Goal: Task Accomplishment & Management: Manage account settings

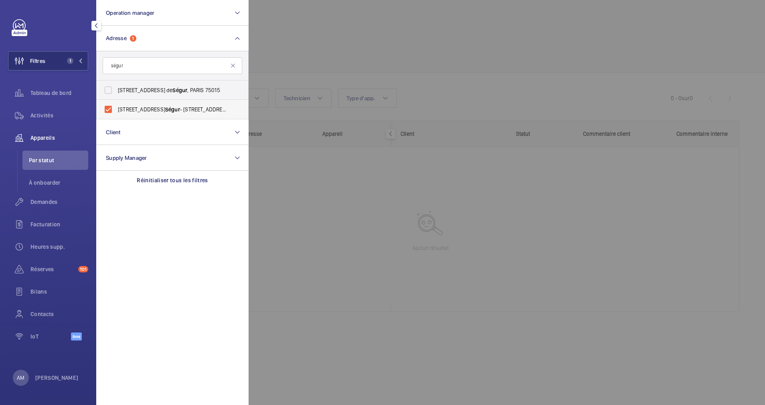
click at [107, 110] on label "[STREET_ADDRESS]" at bounding box center [167, 109] width 140 height 19
click at [107, 110] on input "[STREET_ADDRESS]" at bounding box center [108, 109] width 16 height 16
checkbox input "false"
click at [321, 41] on div at bounding box center [631, 202] width 765 height 405
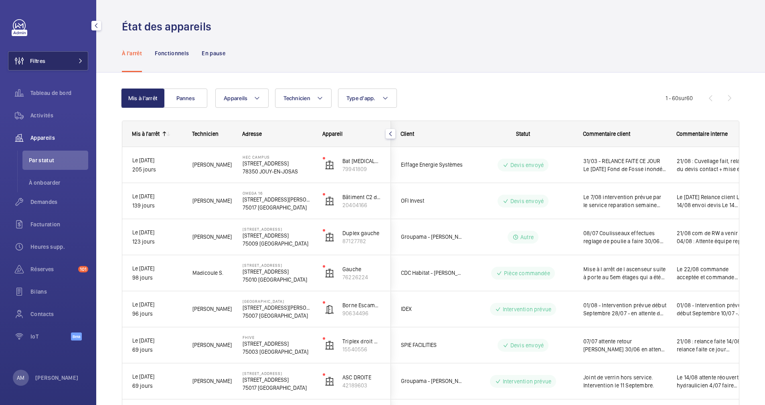
click at [77, 54] on button "Filtres" at bounding box center [48, 60] width 80 height 19
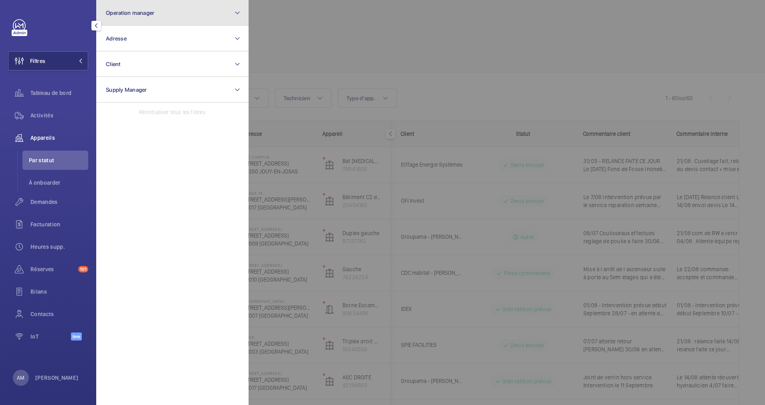
click at [174, 16] on button "Operation manager" at bounding box center [172, 13] width 152 height 26
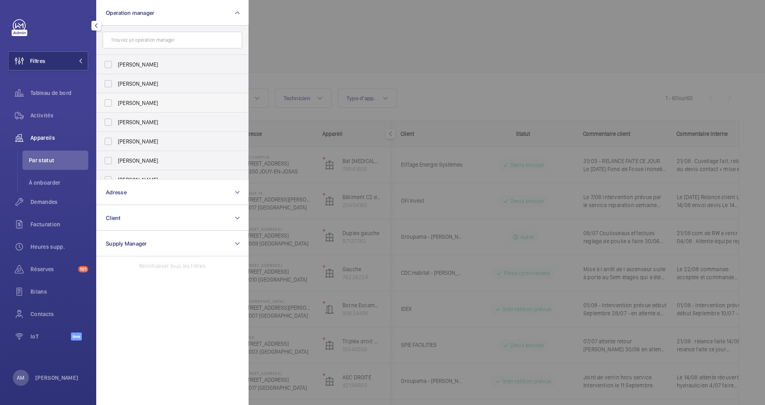
click at [109, 102] on label "[PERSON_NAME]" at bounding box center [167, 102] width 140 height 19
click at [109, 102] on input "[PERSON_NAME]" at bounding box center [108, 103] width 16 height 16
checkbox input "true"
click at [32, 111] on span "Activités" at bounding box center [59, 115] width 58 height 8
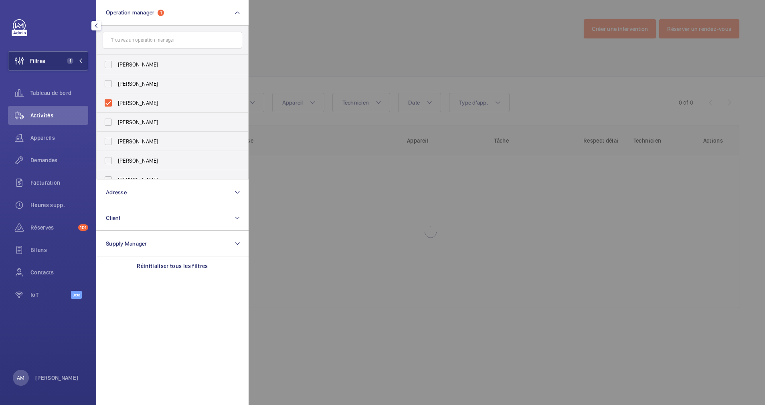
click at [378, 41] on div at bounding box center [631, 202] width 765 height 405
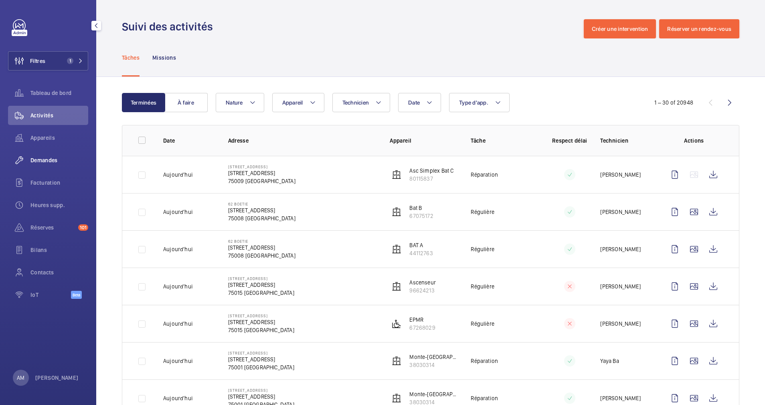
click at [53, 156] on div "Demandes" at bounding box center [48, 160] width 80 height 19
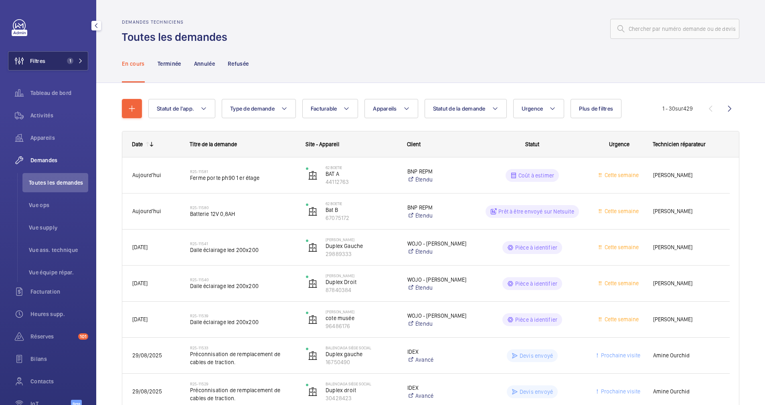
click at [71, 57] on button "Filtres 1" at bounding box center [48, 60] width 80 height 19
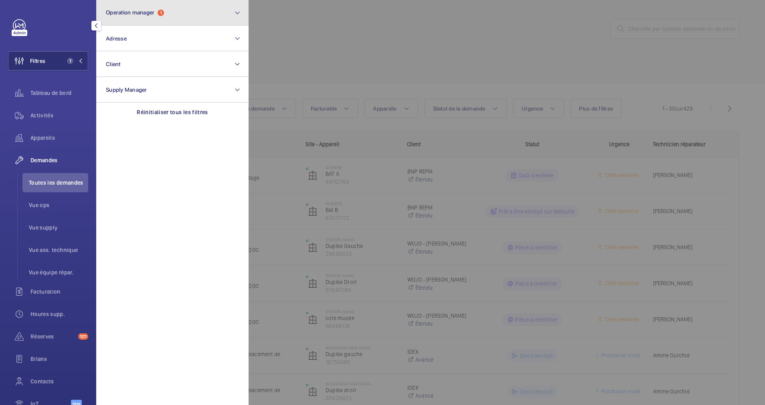
click at [172, 20] on button "Operation manager 1" at bounding box center [172, 13] width 152 height 26
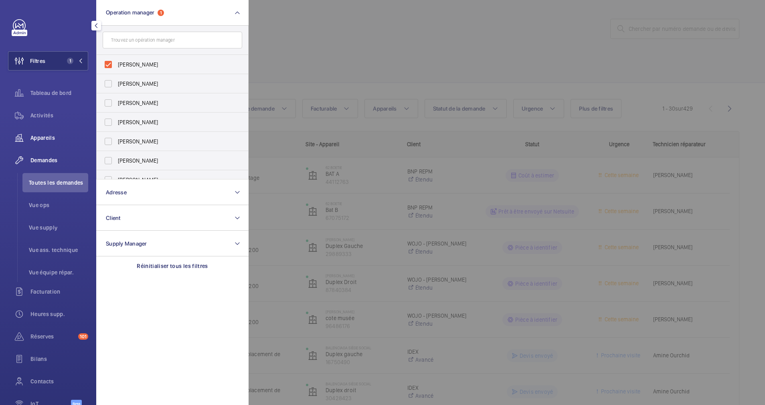
click at [49, 137] on span "Appareils" at bounding box center [59, 138] width 58 height 8
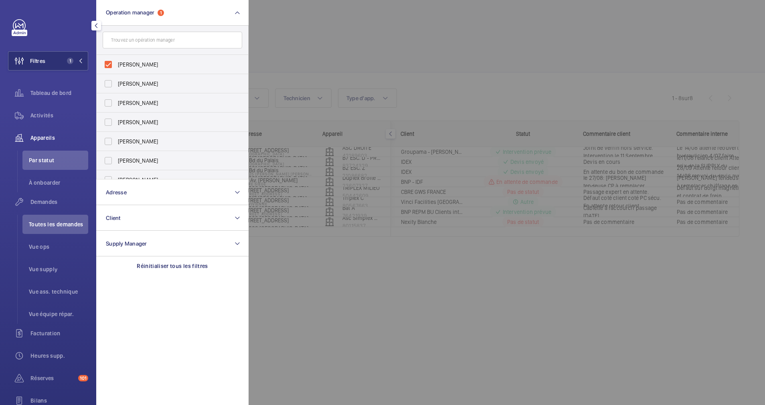
click at [427, 47] on div at bounding box center [631, 202] width 765 height 405
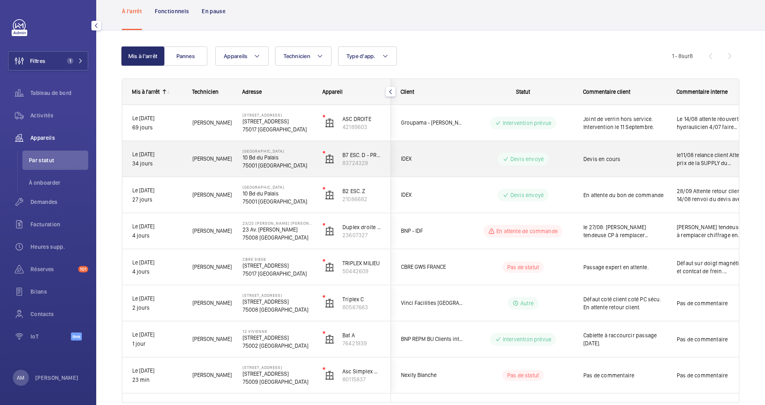
scroll to position [79, 0]
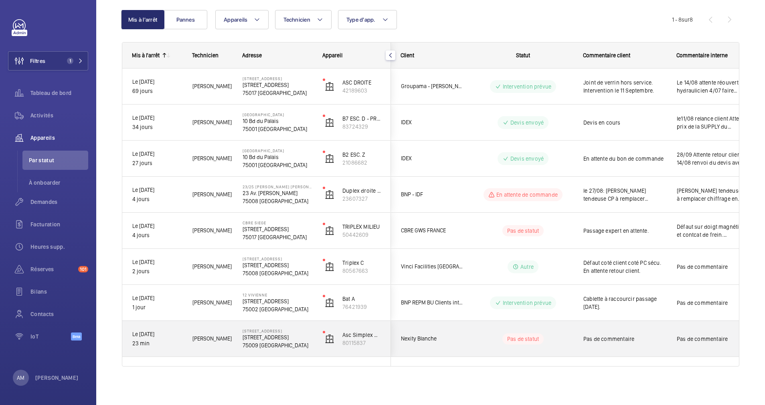
click at [266, 342] on p "75009 [GEOGRAPHIC_DATA]" at bounding box center [278, 346] width 70 height 8
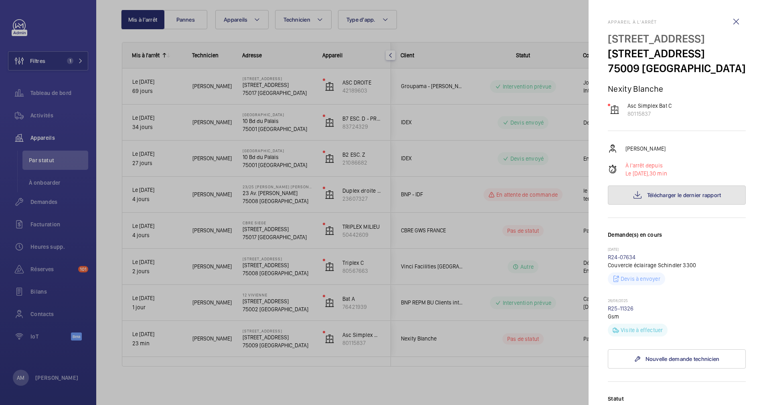
click at [687, 205] on button "Télécharger le dernier rapport" at bounding box center [677, 195] width 138 height 19
click at [663, 205] on button "Télécharger le dernier rapport" at bounding box center [677, 195] width 138 height 19
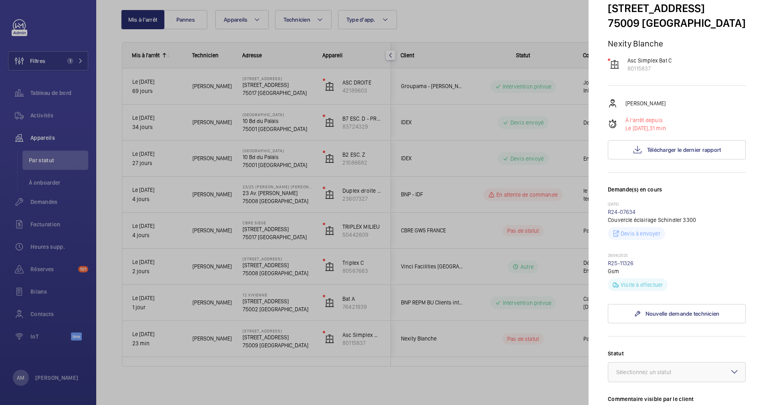
scroll to position [60, 0]
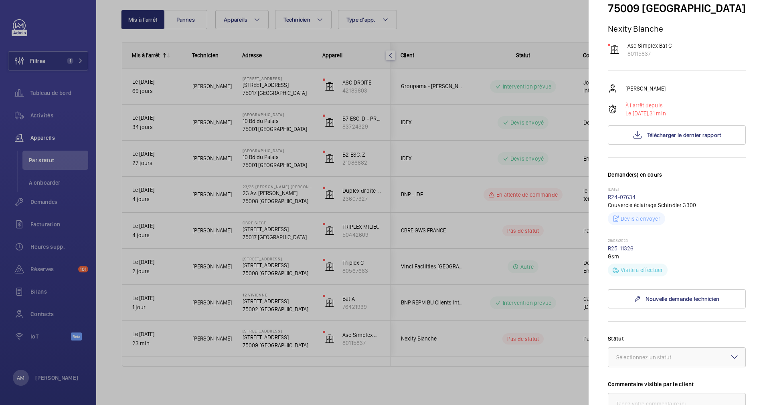
click at [102, 77] on div at bounding box center [382, 202] width 765 height 405
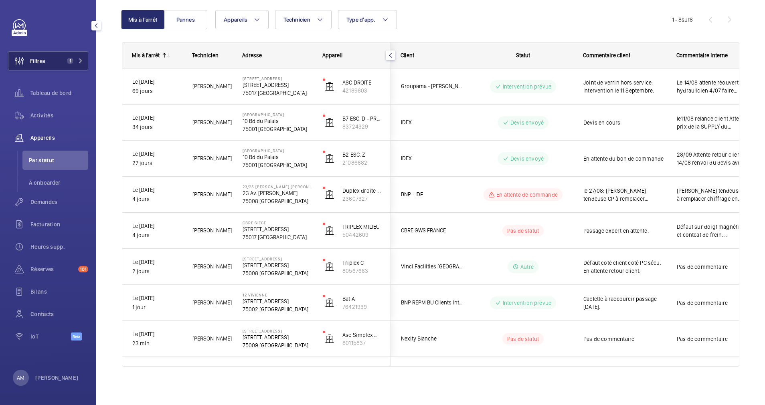
click at [74, 59] on span "1" at bounding box center [73, 61] width 19 height 6
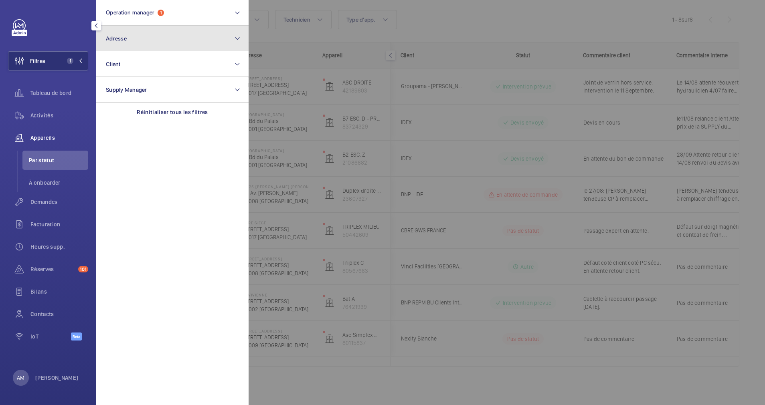
click at [149, 41] on button "Adresse" at bounding box center [172, 39] width 152 height 26
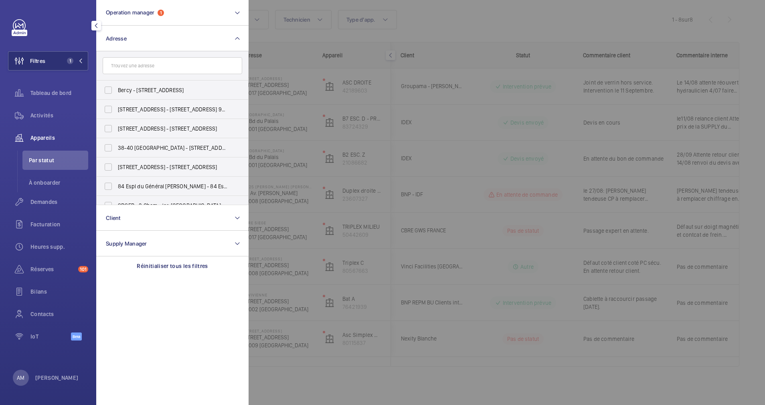
click at [144, 65] on input "text" at bounding box center [173, 65] width 140 height 17
paste input "9 Dragon"
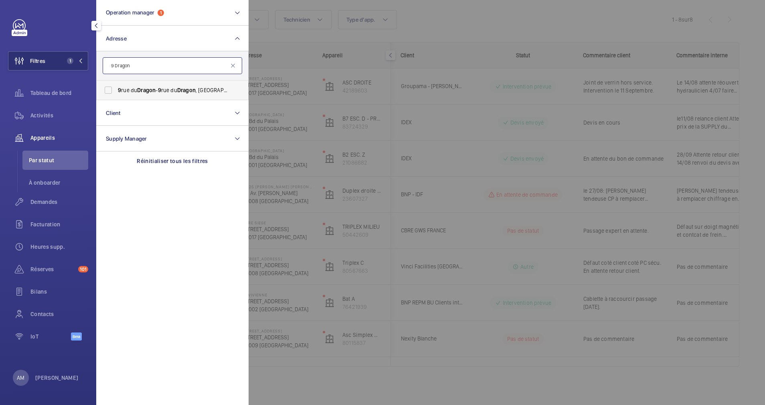
type input "9 Dragon"
click at [126, 89] on span "[STREET_ADDRESS][GEOGRAPHIC_DATA][STREET_ADDRESS]" at bounding box center [173, 90] width 110 height 8
click at [116, 89] on input "[STREET_ADDRESS][GEOGRAPHIC_DATA][STREET_ADDRESS]" at bounding box center [108, 90] width 16 height 16
checkbox input "true"
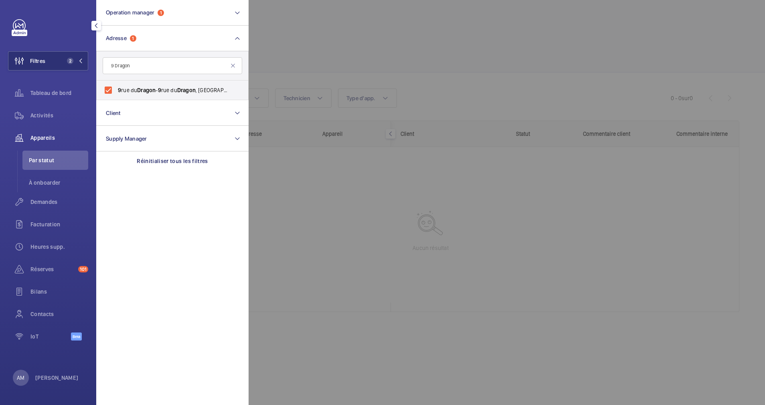
click at [293, 35] on div at bounding box center [631, 202] width 765 height 405
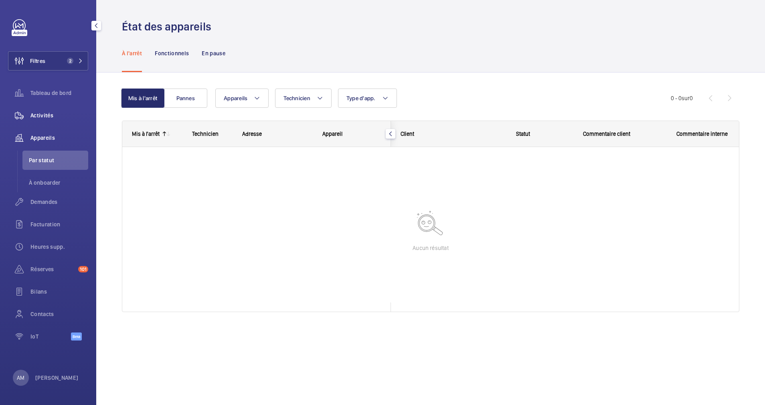
click at [39, 114] on span "Activités" at bounding box center [59, 115] width 58 height 8
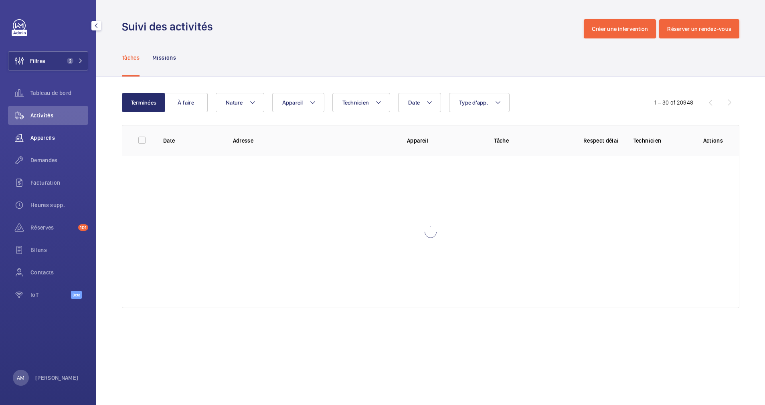
click at [44, 132] on div "Appareils" at bounding box center [48, 137] width 80 height 19
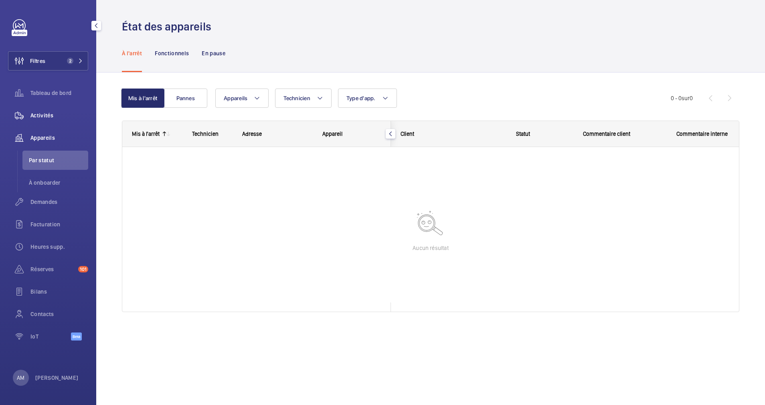
click at [35, 119] on span "Activités" at bounding box center [59, 115] width 58 height 8
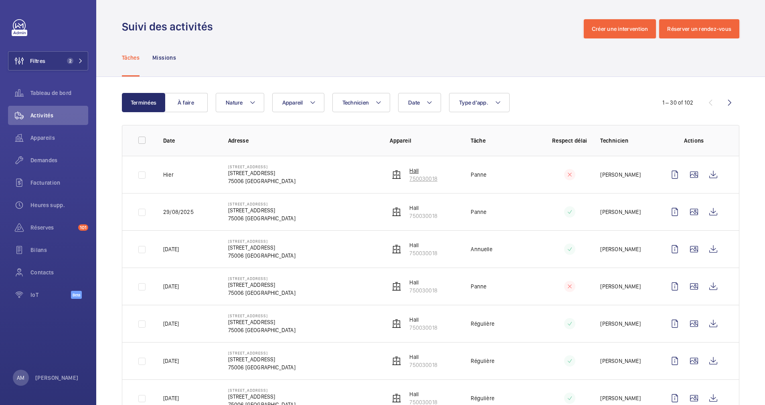
click at [413, 177] on p "750030018" at bounding box center [423, 179] width 28 height 8
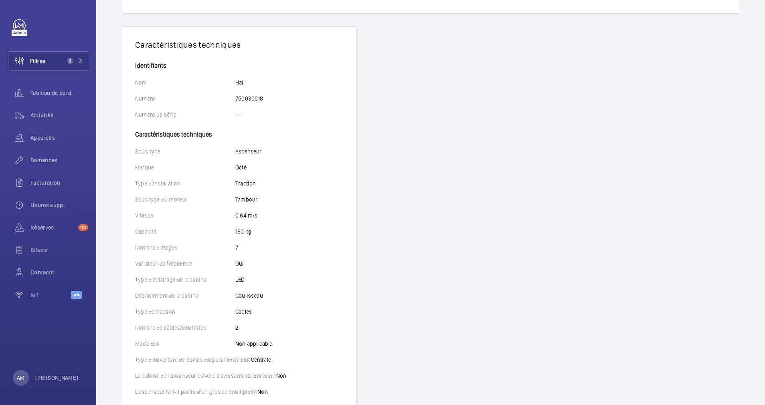
scroll to position [92, 0]
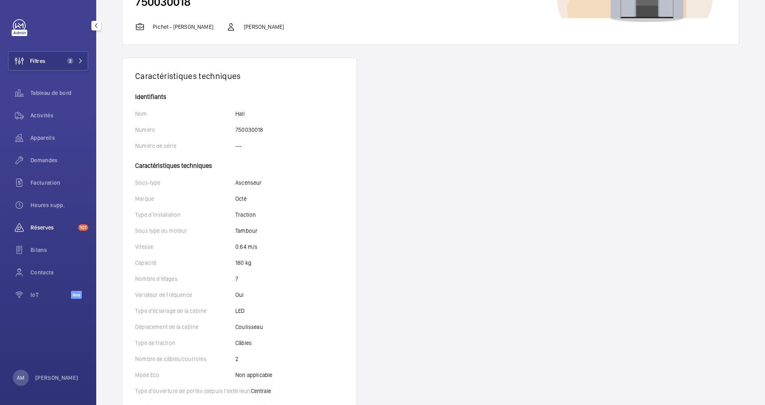
click at [52, 226] on span "Réserves" at bounding box center [52, 228] width 45 height 8
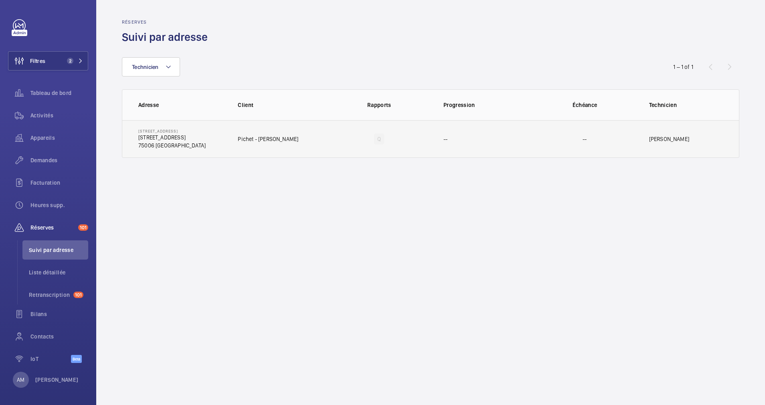
click at [188, 135] on p "[STREET_ADDRESS]" at bounding box center [171, 138] width 67 height 8
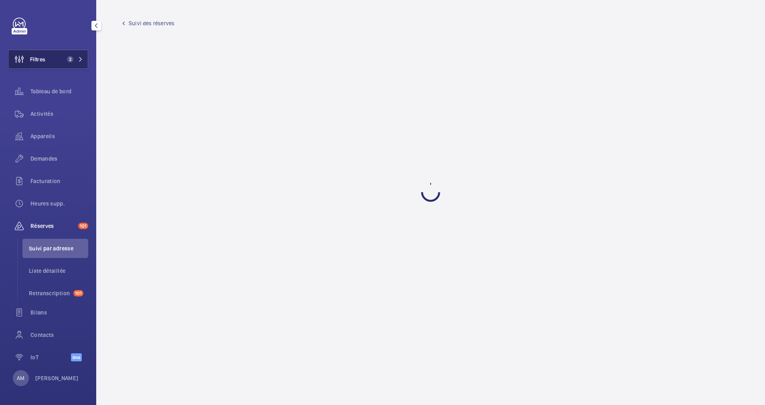
scroll to position [2, 0]
click at [81, 59] on button "Filtres 2" at bounding box center [48, 58] width 80 height 19
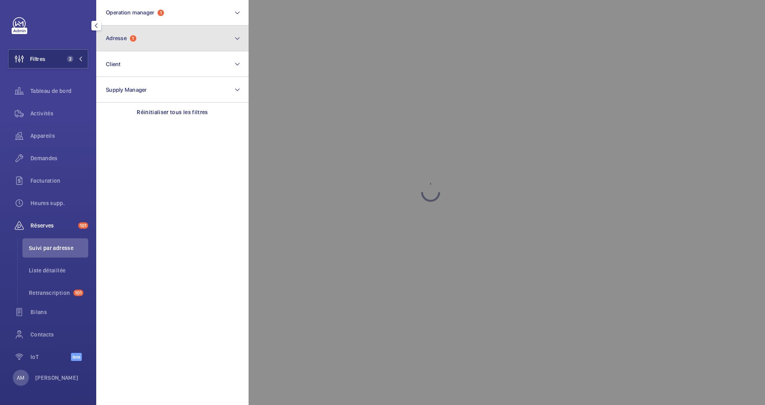
click at [158, 42] on button "Adresse 1" at bounding box center [172, 39] width 152 height 26
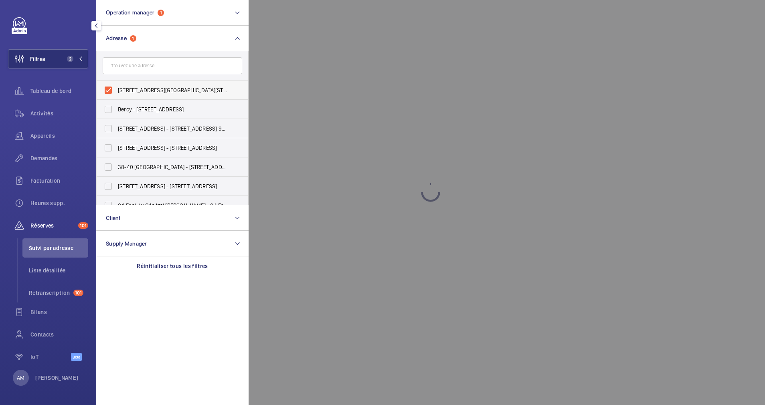
click at [107, 89] on label "[STREET_ADDRESS][GEOGRAPHIC_DATA][STREET_ADDRESS]" at bounding box center [167, 90] width 140 height 19
click at [107, 89] on input "[STREET_ADDRESS][GEOGRAPHIC_DATA][STREET_ADDRESS]" at bounding box center [108, 90] width 16 height 16
checkbox input "false"
click at [152, 65] on input "text" at bounding box center [173, 65] width 140 height 17
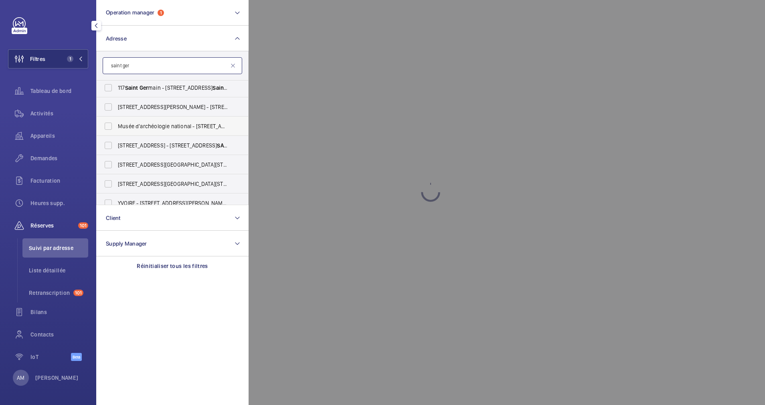
scroll to position [120, 0]
type input "saint ger"
click at [106, 161] on label "[STREET_ADDRESS] main l'Auxerrois - [STREET_ADDRESS]" at bounding box center [167, 162] width 140 height 19
click at [106, 161] on input "[STREET_ADDRESS] main l'Auxerrois - [STREET_ADDRESS]" at bounding box center [108, 162] width 16 height 16
checkbox input "true"
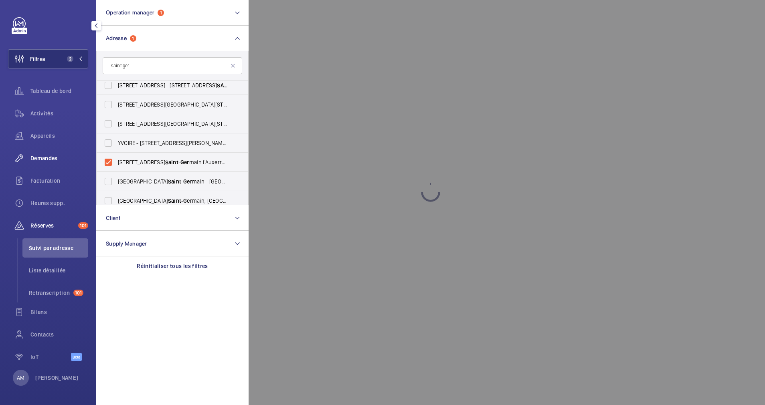
click at [47, 158] on span "Demandes" at bounding box center [59, 158] width 58 height 8
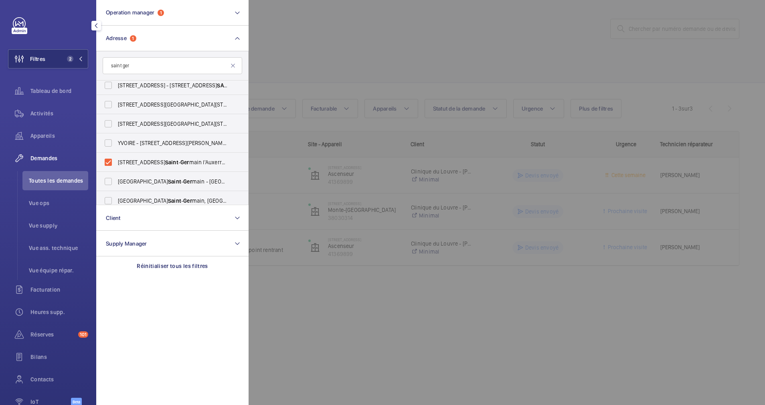
click at [339, 54] on div at bounding box center [631, 202] width 765 height 405
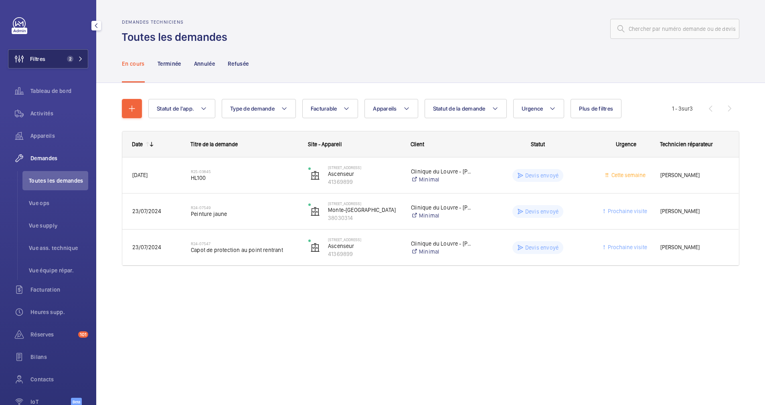
click at [72, 55] on button "Filtres 2" at bounding box center [48, 58] width 80 height 19
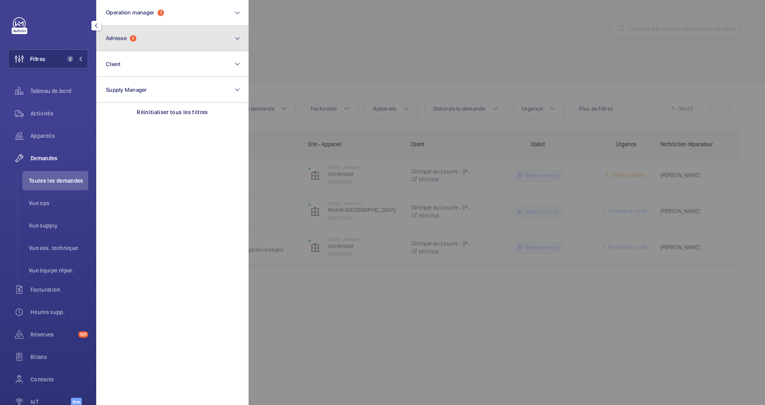
click at [149, 41] on button "Adresse 1" at bounding box center [172, 39] width 152 height 26
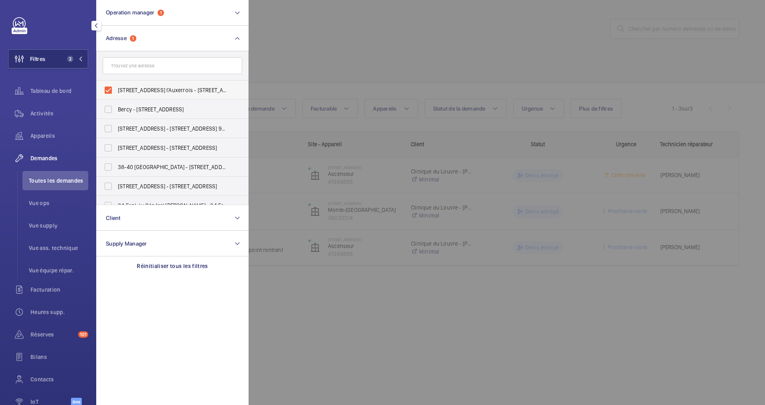
click at [111, 88] on label "[STREET_ADDRESS] l'Auxerrois - [STREET_ADDRESS]" at bounding box center [167, 90] width 140 height 19
click at [111, 88] on input "[STREET_ADDRESS] l'Auxerrois - [STREET_ADDRESS]" at bounding box center [108, 90] width 16 height 16
checkbox input "false"
click at [146, 66] on input "text" at bounding box center [173, 65] width 140 height 17
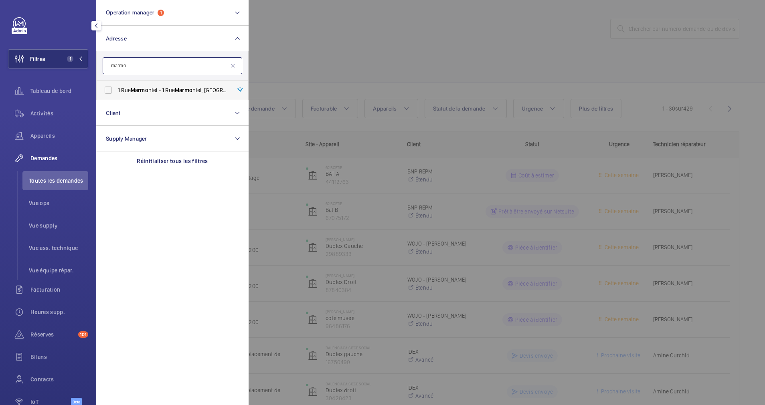
type input "marmo"
click at [112, 89] on label "[STREET_ADDRESS] ntel - [STREET_ADDRESS]" at bounding box center [167, 90] width 140 height 19
click at [112, 89] on input "[STREET_ADDRESS] ntel - [STREET_ADDRESS]" at bounding box center [108, 90] width 16 height 16
checkbox input "true"
click at [63, 110] on span "Activités" at bounding box center [59, 113] width 58 height 8
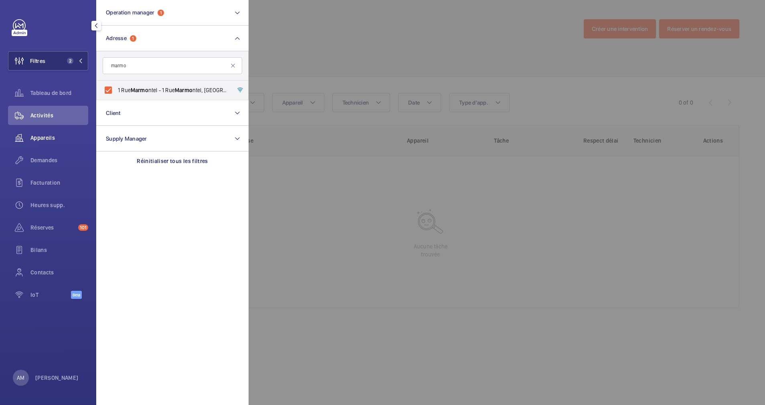
click at [33, 140] on span "Appareils" at bounding box center [59, 138] width 58 height 8
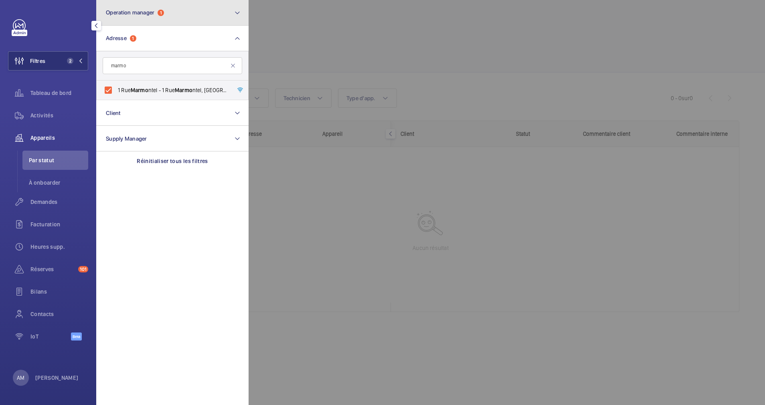
click at [196, 17] on button "Operation manager 1" at bounding box center [172, 13] width 152 height 26
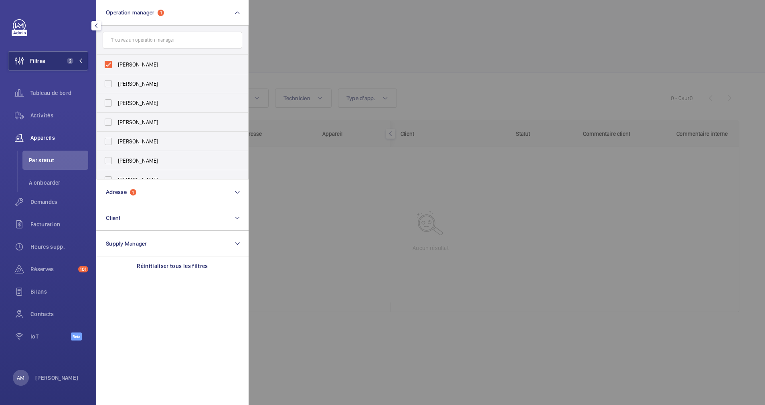
drag, startPoint x: 103, startPoint y: 63, endPoint x: 152, endPoint y: 54, distance: 48.9
click at [105, 63] on label "[PERSON_NAME]" at bounding box center [167, 64] width 140 height 19
click at [105, 63] on input "[PERSON_NAME]" at bounding box center [108, 65] width 16 height 16
checkbox input "false"
click at [340, 35] on div at bounding box center [631, 202] width 765 height 405
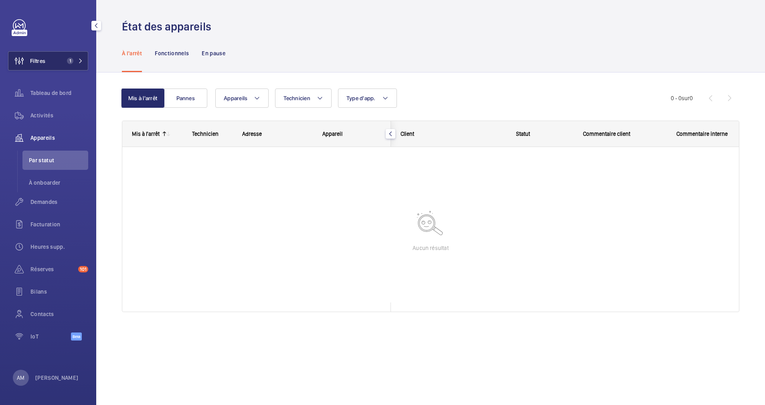
click at [73, 55] on button "Filtres 1" at bounding box center [48, 60] width 80 height 19
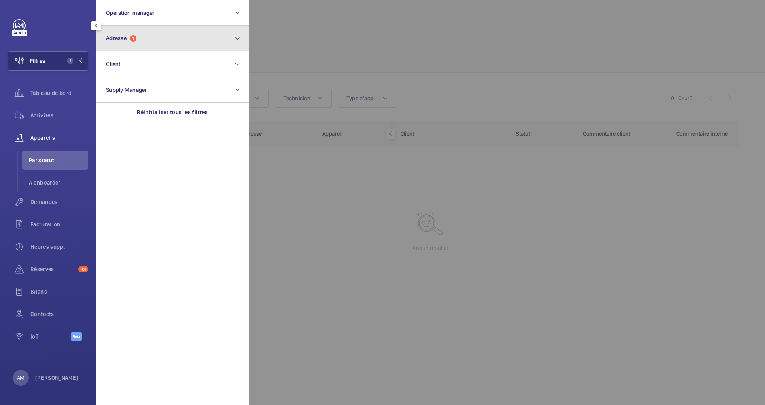
click at [160, 37] on button "Adresse 1" at bounding box center [172, 39] width 152 height 26
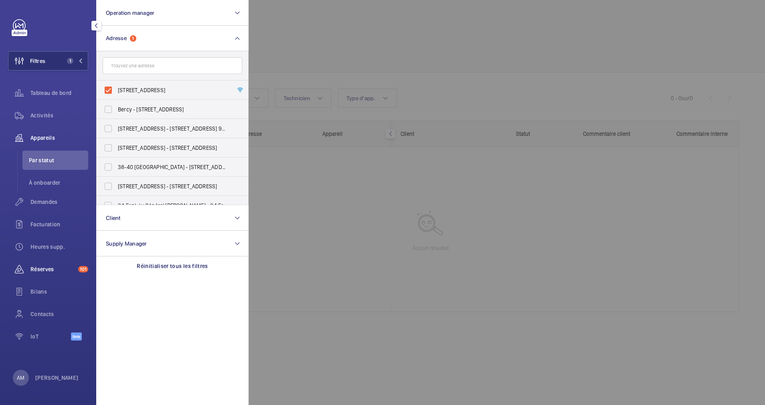
click at [54, 267] on span "Réserves" at bounding box center [52, 269] width 45 height 8
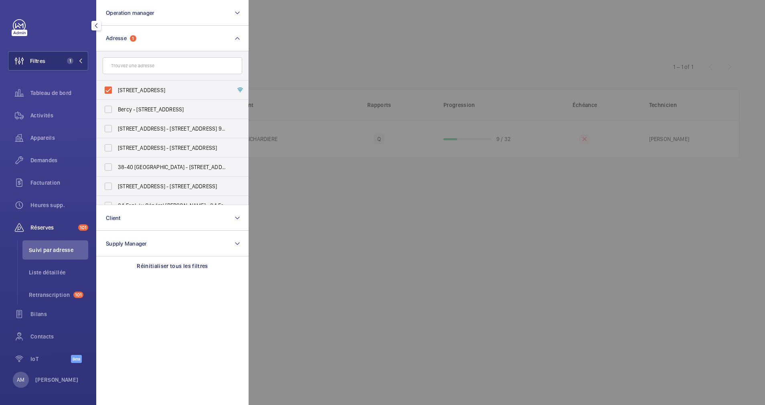
click at [372, 67] on div at bounding box center [631, 202] width 765 height 405
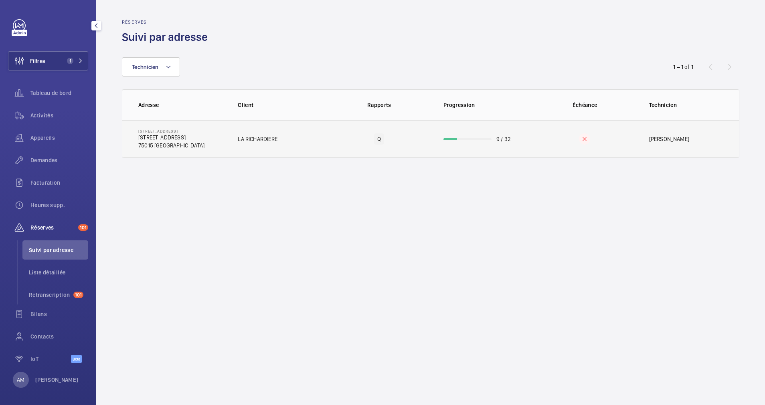
click at [489, 135] on td "9 / 32" at bounding box center [482, 139] width 103 height 38
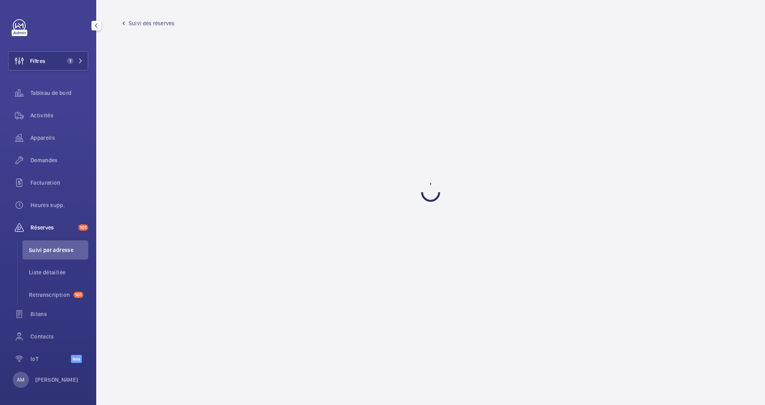
click at [489, 135] on wm-front-admin-audit-building-devices "Suivi des réserves" at bounding box center [430, 202] width 669 height 405
click at [73, 63] on span "1" at bounding box center [73, 61] width 19 height 6
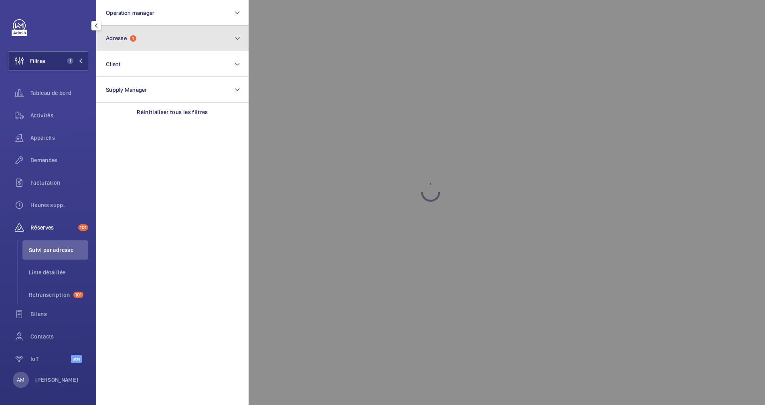
click at [134, 46] on button "Adresse 1" at bounding box center [172, 39] width 152 height 26
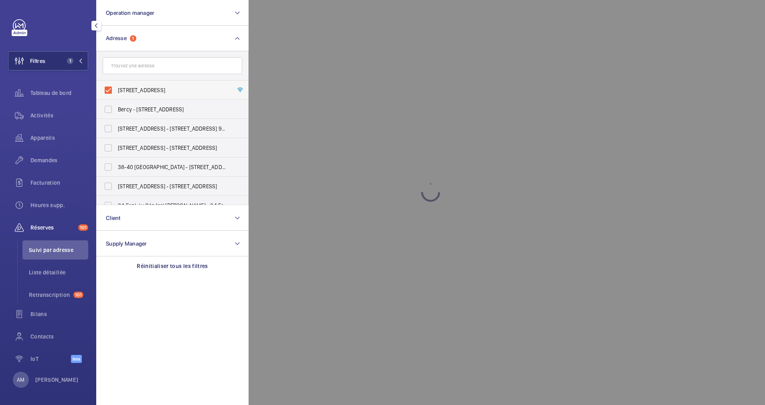
click at [109, 85] on label "[STREET_ADDRESS]" at bounding box center [167, 90] width 140 height 19
click at [109, 85] on input "[STREET_ADDRESS]" at bounding box center [108, 90] width 16 height 16
click at [128, 64] on input "text" at bounding box center [173, 65] width 140 height 17
click at [110, 87] on label "[STREET_ADDRESS]" at bounding box center [167, 90] width 140 height 19
click at [110, 87] on input "[STREET_ADDRESS]" at bounding box center [108, 90] width 16 height 16
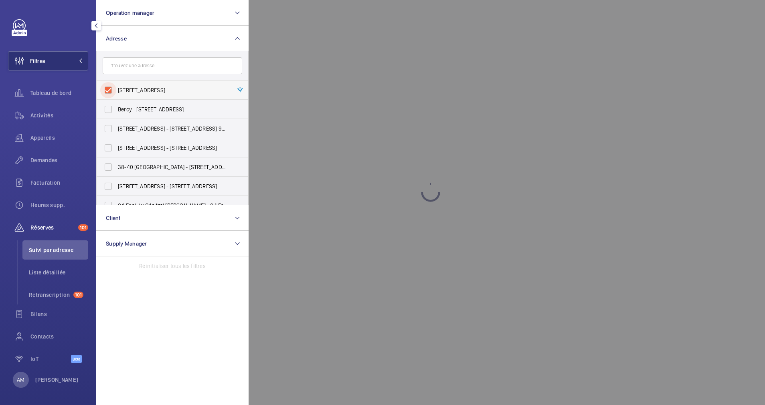
checkbox input "true"
click at [352, 36] on div at bounding box center [631, 202] width 765 height 405
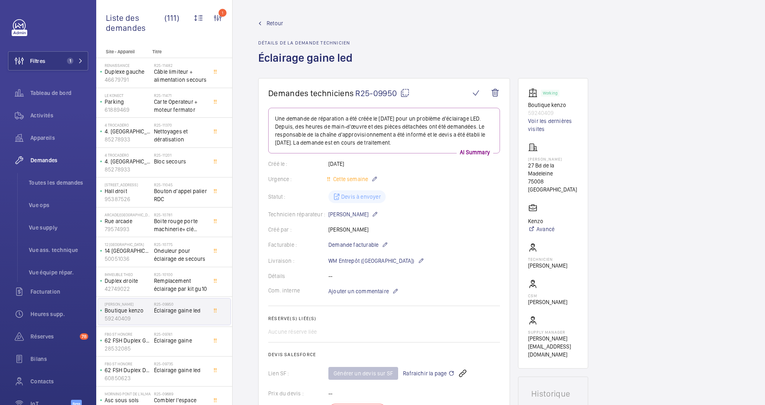
scroll to position [361, 0]
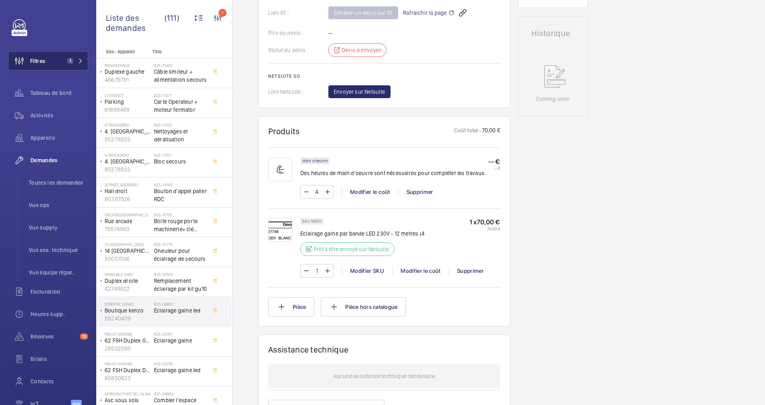
click at [67, 67] on button "Filtres 1" at bounding box center [48, 60] width 80 height 19
click at [78, 59] on mat-icon at bounding box center [80, 61] width 5 height 5
click at [40, 140] on span "Appareils" at bounding box center [59, 138] width 58 height 8
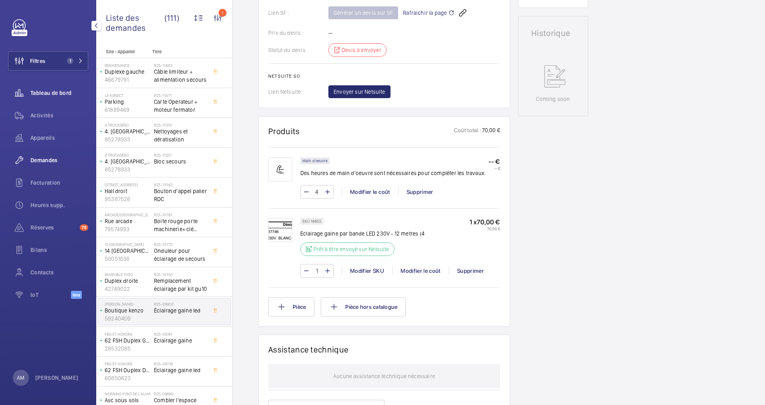
click at [38, 137] on span "Appareils" at bounding box center [59, 138] width 58 height 8
click at [38, 114] on span "Activités" at bounding box center [59, 115] width 58 height 8
click at [47, 112] on span "Activités" at bounding box center [59, 115] width 58 height 8
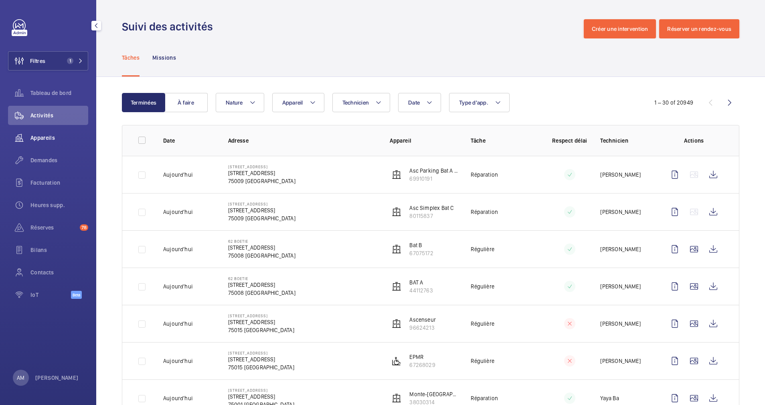
click at [46, 135] on span "Appareils" at bounding box center [59, 138] width 58 height 8
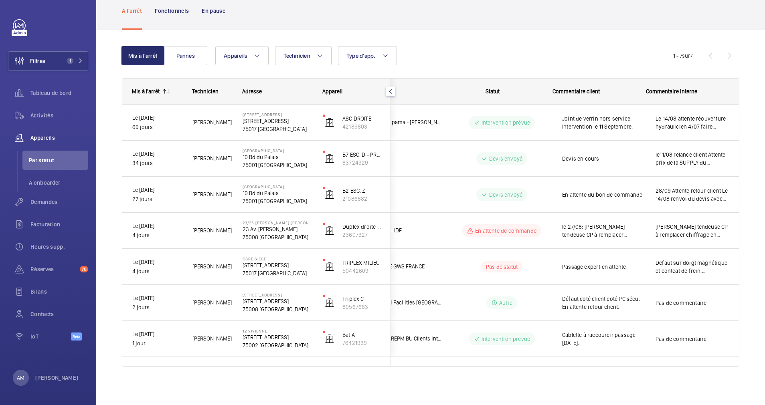
scroll to position [0, 30]
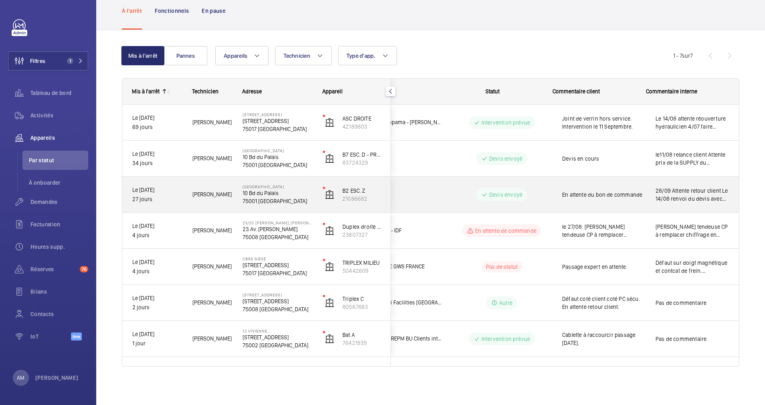
click at [663, 192] on span "28/09 Attente retour client Le 14/08 renvoi du devis avec photos et explication…" at bounding box center [692, 195] width 73 height 16
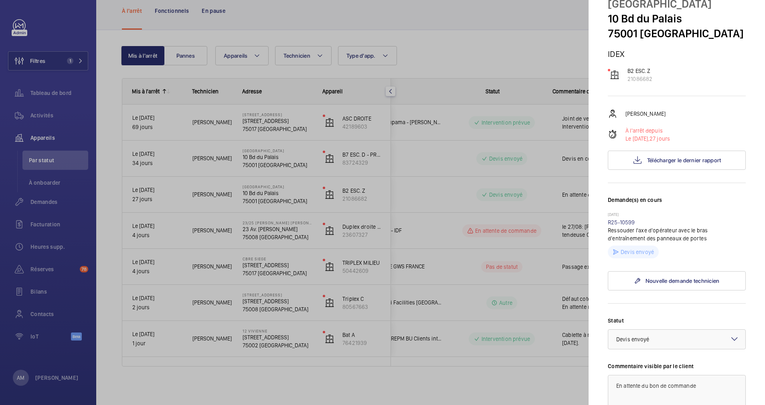
scroll to position [0, 0]
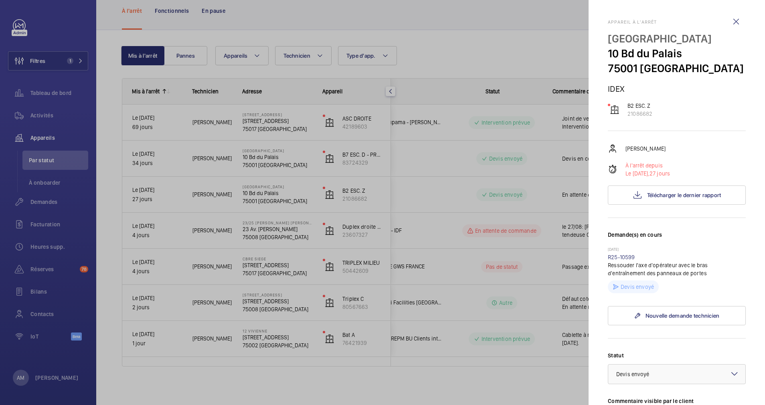
click at [559, 65] on div at bounding box center [382, 202] width 765 height 405
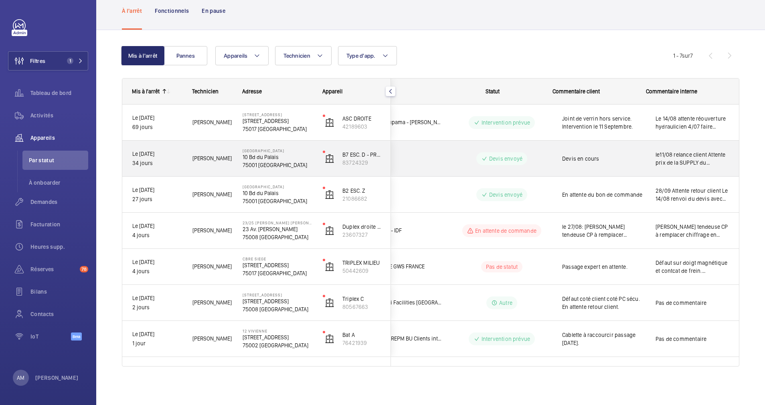
click at [682, 152] on span "le11/08 relance client Attente prix de la SUPPLY du variateur de fréquence Koda…" at bounding box center [692, 159] width 73 height 16
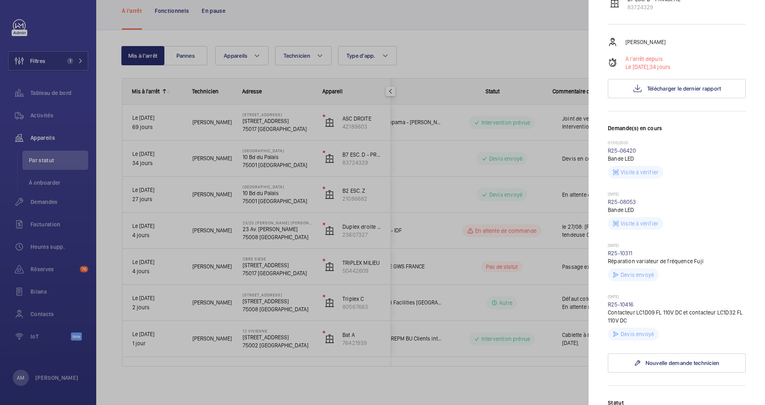
scroll to position [120, 0]
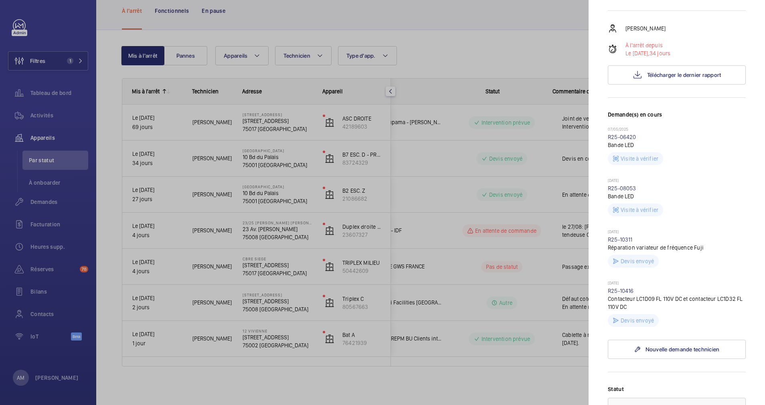
click at [566, 44] on div at bounding box center [382, 202] width 765 height 405
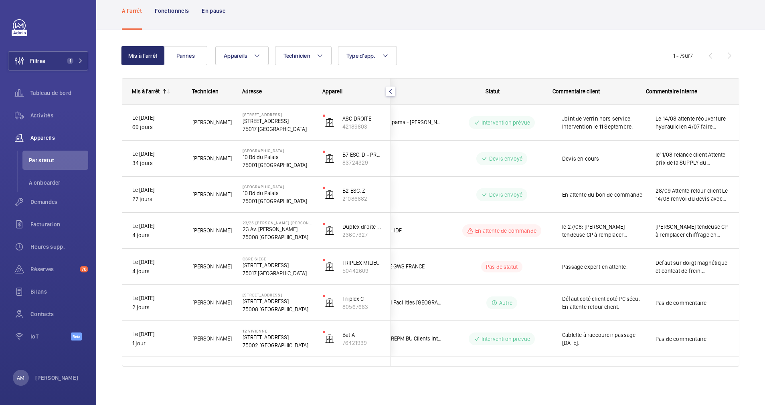
scroll to position [0, 0]
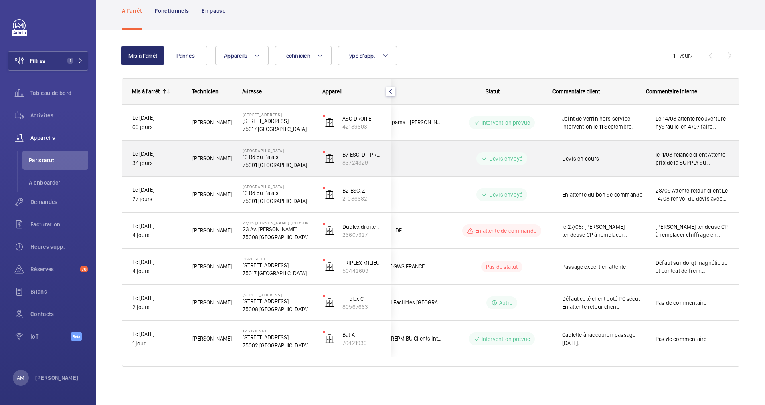
click at [687, 161] on span "le11/08 relance client Attente prix de la SUPPLY du variateur de fréquence Koda…" at bounding box center [692, 159] width 73 height 16
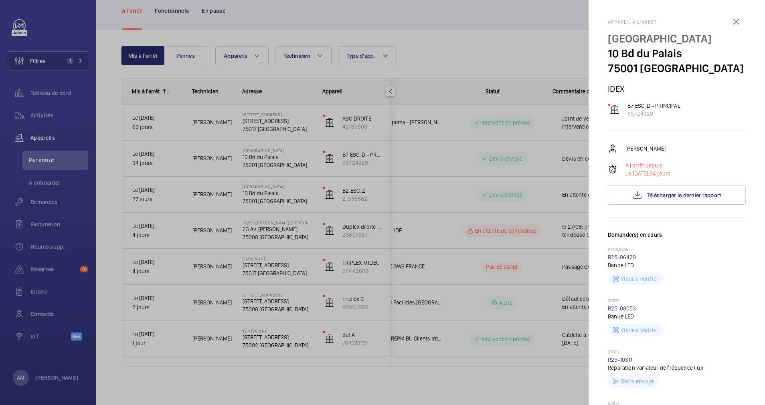
click at [546, 64] on div at bounding box center [382, 202] width 765 height 405
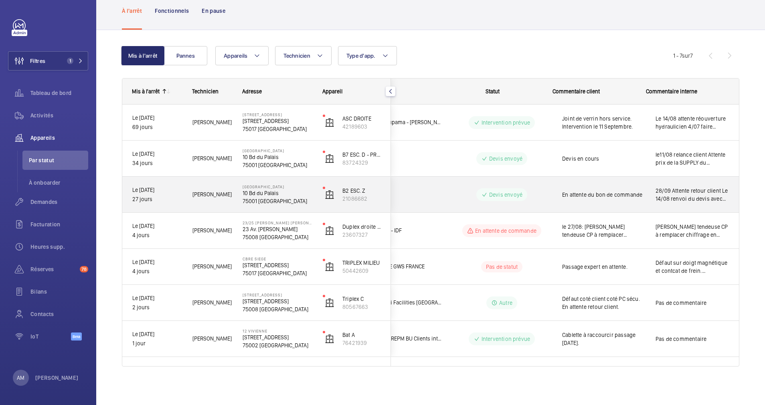
click at [694, 190] on span "28/09 Attente retour client Le 14/08 renvoi du devis avec photos et explication…" at bounding box center [692, 195] width 73 height 16
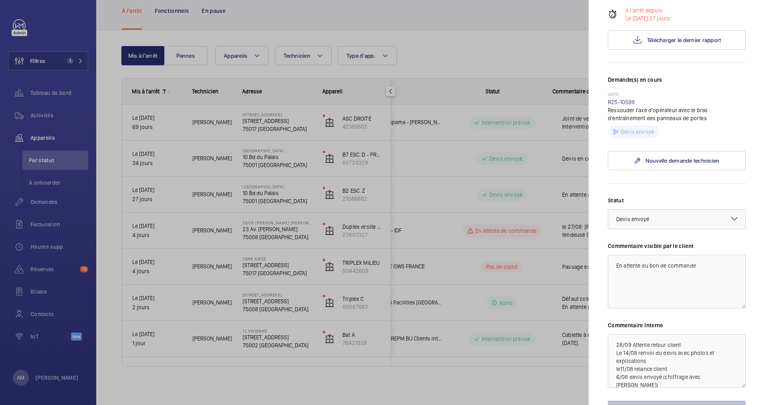
scroll to position [95, 0]
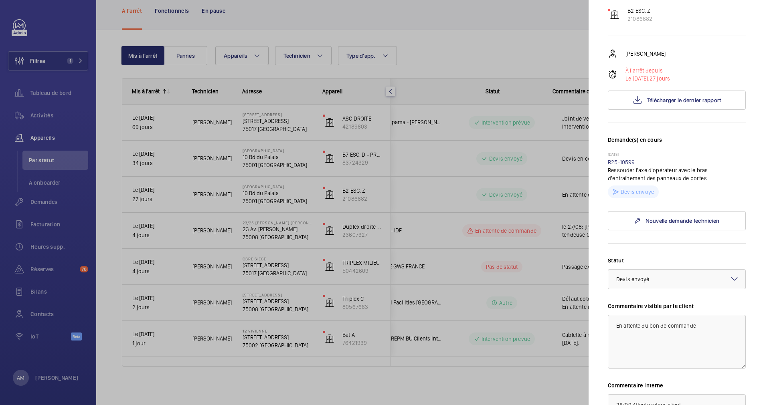
click at [300, 165] on div at bounding box center [382, 202] width 765 height 405
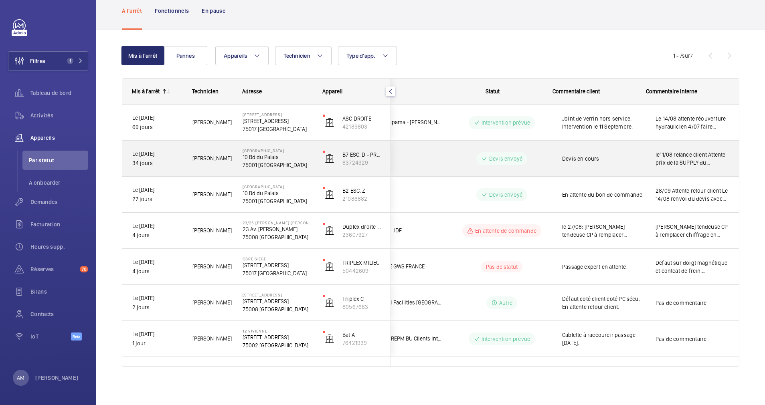
click at [689, 160] on span "le11/08 relance client Attente prix de la SUPPLY du variateur de fréquence Koda…" at bounding box center [692, 159] width 73 height 16
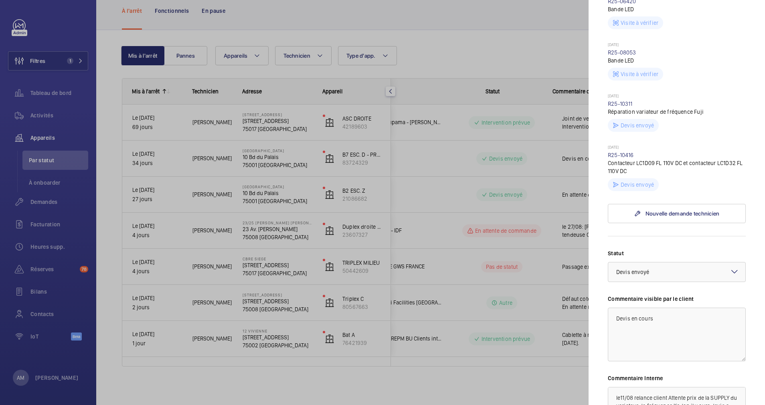
scroll to position [241, 0]
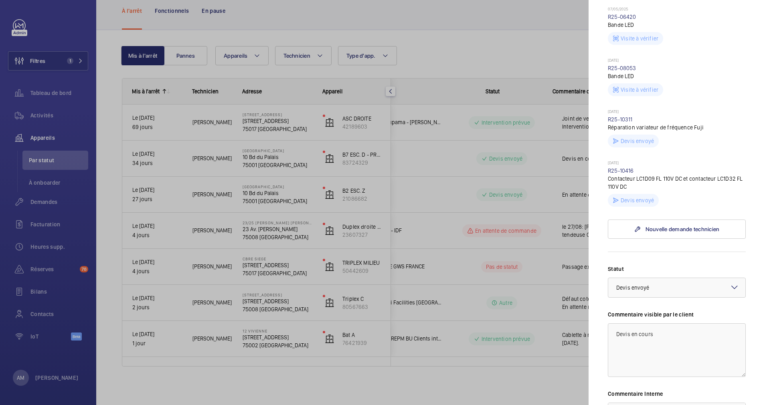
click at [334, 73] on div at bounding box center [382, 202] width 765 height 405
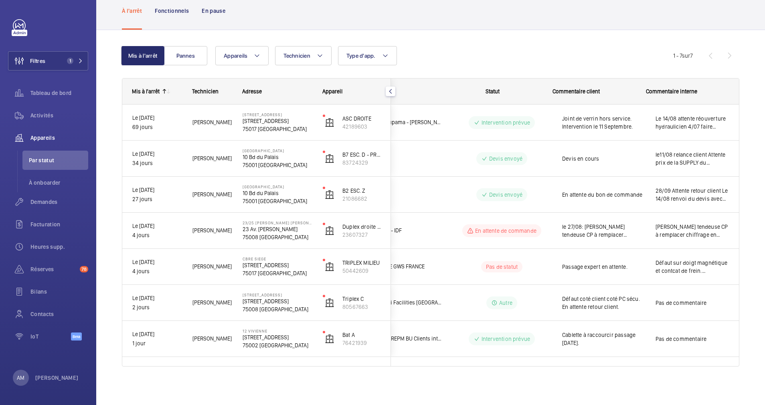
scroll to position [0, 0]
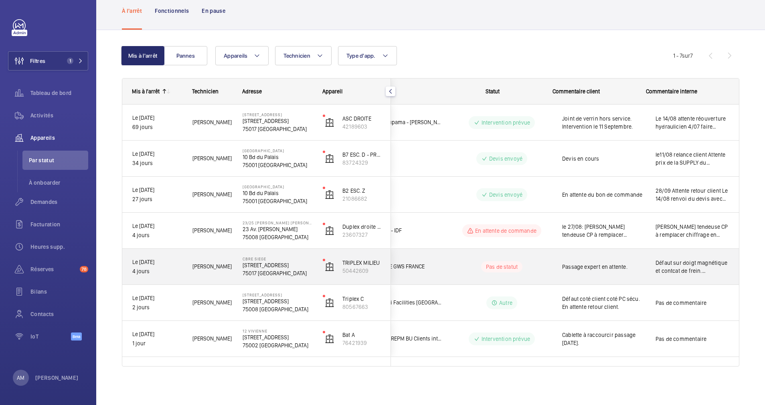
click at [260, 261] on p "[STREET_ADDRESS]" at bounding box center [278, 265] width 70 height 8
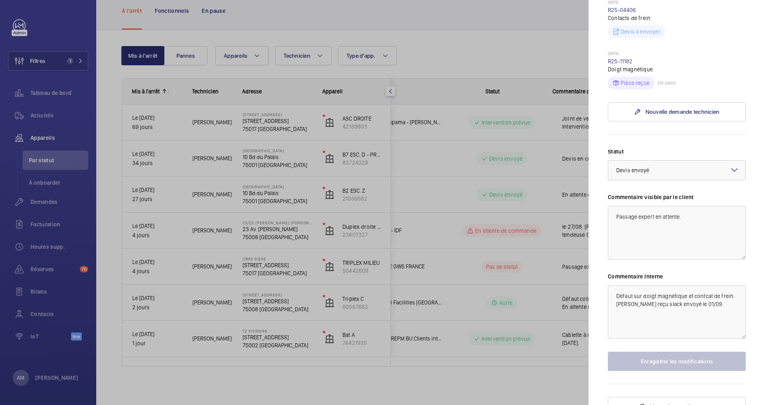
scroll to position [259, 0]
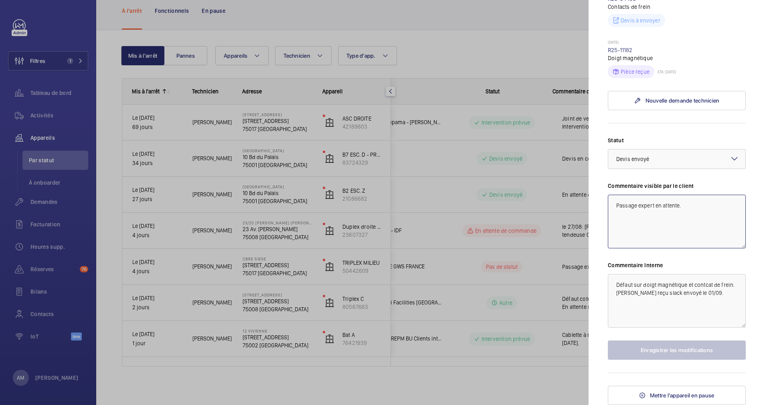
click at [690, 205] on textarea "Passage expert en attente." at bounding box center [677, 222] width 138 height 54
click at [720, 294] on textarea "Défaut sur doigt magnétique et contcat de frein. [PERSON_NAME] reçu slack envoy…" at bounding box center [677, 301] width 138 height 54
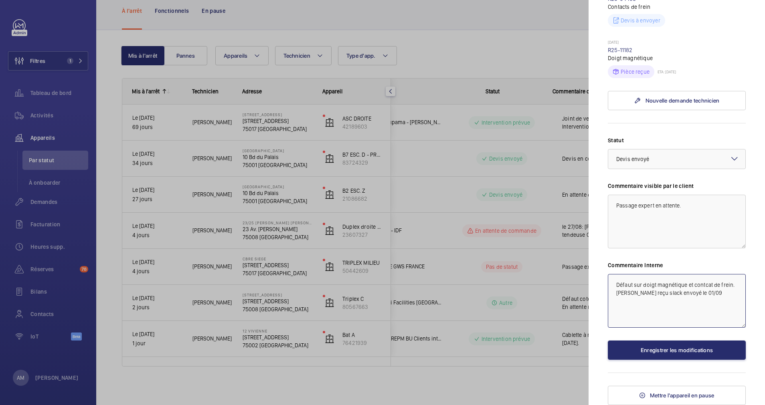
click at [630, 291] on textarea "Défaut sur doigt magnétique et contcat de frein. Materiel reçu slack envoyé le …" at bounding box center [677, 301] width 138 height 54
drag, startPoint x: 671, startPoint y: 304, endPoint x: 690, endPoint y: 294, distance: 20.8
click at [690, 294] on textarea "Défaut sur doigt magnétique et contcat de frein et courroie opérateur HS. Mater…" at bounding box center [677, 301] width 138 height 54
type textarea "Défaut sur doigt magnétique et contcat de frein et courroie opérateur HS en com…"
click at [696, 347] on button "Enregistrer les modifications" at bounding box center [677, 350] width 138 height 19
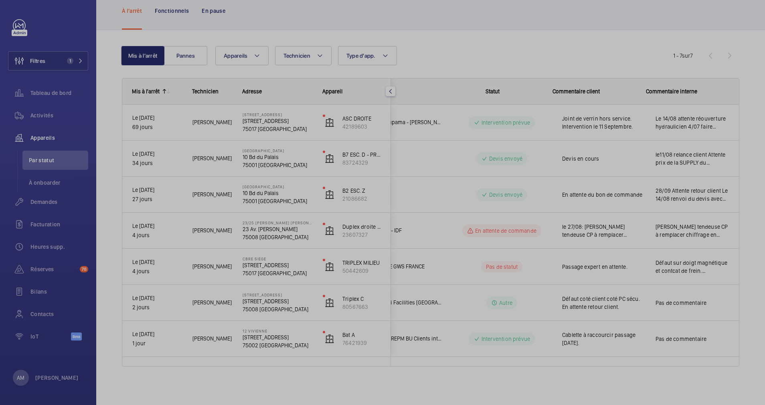
scroll to position [0, 0]
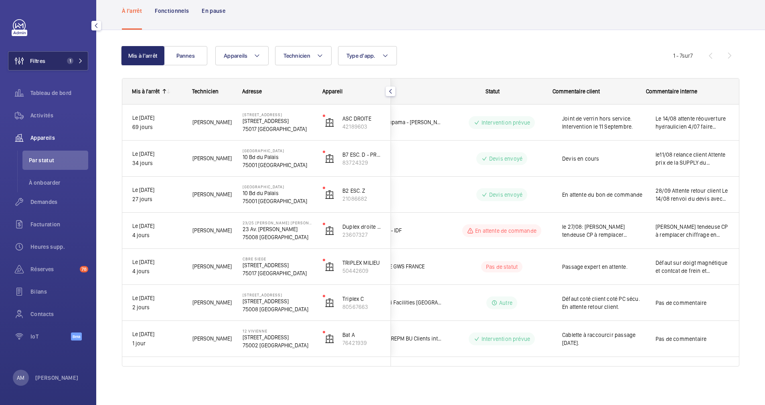
drag, startPoint x: 46, startPoint y: 55, endPoint x: 69, endPoint y: 53, distance: 22.9
click at [48, 55] on button "Filtres 1" at bounding box center [48, 60] width 80 height 19
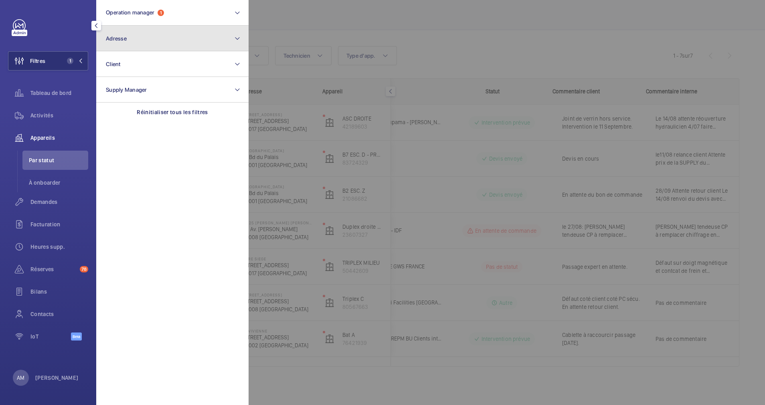
click at [154, 34] on button "Adresse" at bounding box center [172, 39] width 152 height 26
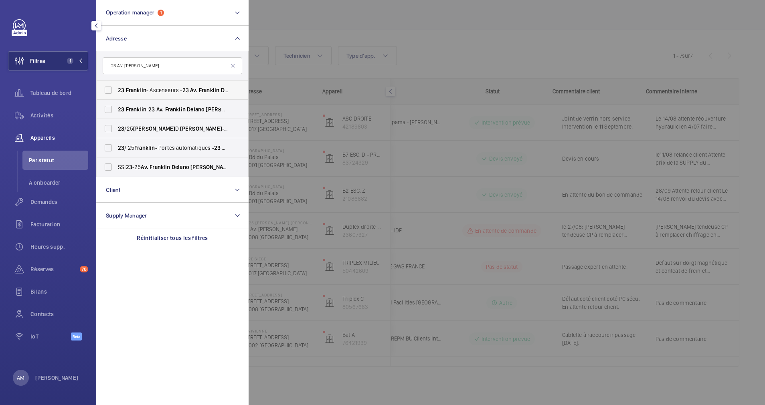
type input "23 Av. [PERSON_NAME]"
click at [134, 88] on span "Franklin" at bounding box center [136, 90] width 20 height 6
click at [116, 88] on input "23 Franklin - Ascenseurs - 23 Av. Franklin Delano Roosevelt , PARIS 75008" at bounding box center [108, 90] width 16 height 16
checkbox input "true"
click at [124, 107] on span "23 Franklin - 23 Av. Franklin Delano Roosevelt , PARIS 75008" at bounding box center [173, 109] width 110 height 8
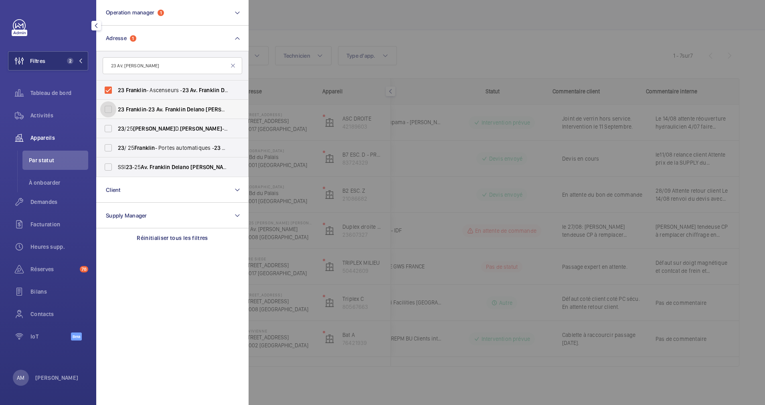
click at [116, 107] on input "23 Franklin - 23 Av. Franklin Delano Roosevelt , PARIS 75008" at bounding box center [108, 109] width 16 height 16
checkbox input "true"
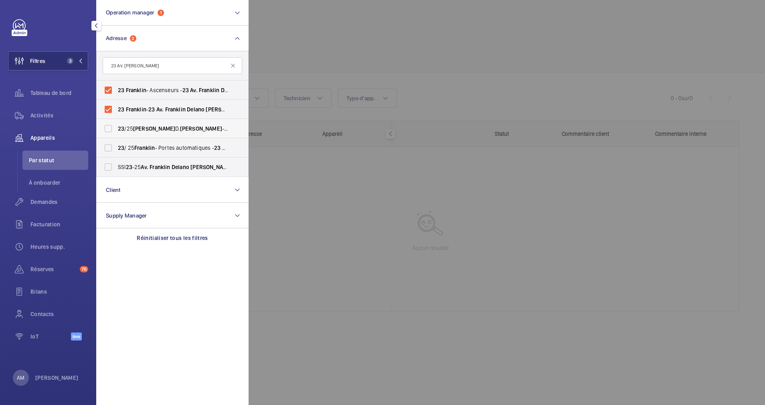
click at [121, 127] on span "23" at bounding box center [121, 129] width 6 height 6
click at [116, 127] on input "23 /25 FRANKLIN D. ROOSEVELT - 23 Av. Franklin Delano Roosevelt , PARIS 75008" at bounding box center [108, 129] width 16 height 16
checkbox input "true"
click at [292, 53] on div at bounding box center [631, 202] width 765 height 405
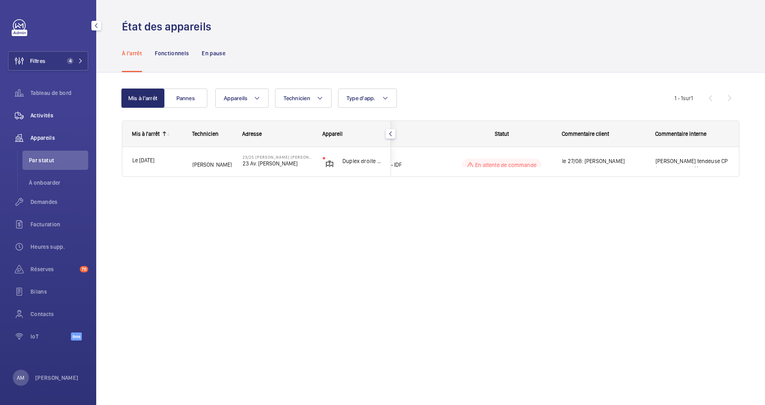
click at [41, 114] on span "Activités" at bounding box center [59, 115] width 58 height 8
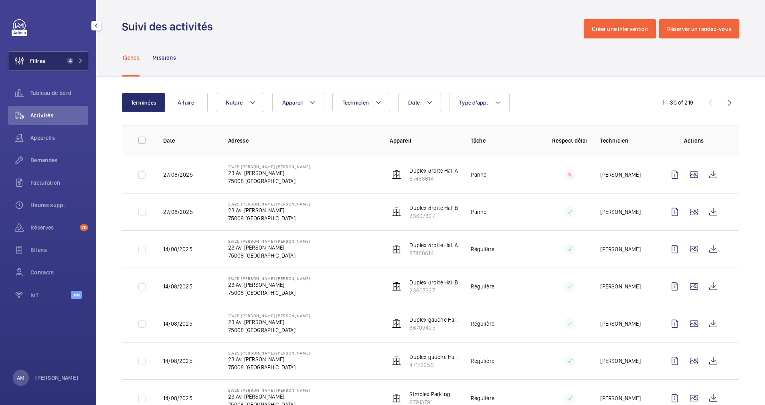
click at [75, 57] on button "Filtres 4" at bounding box center [48, 60] width 80 height 19
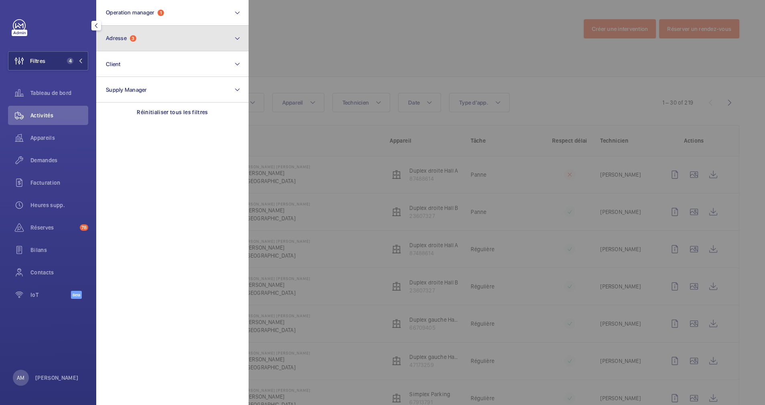
click at [134, 47] on button "Adresse 3" at bounding box center [172, 39] width 152 height 26
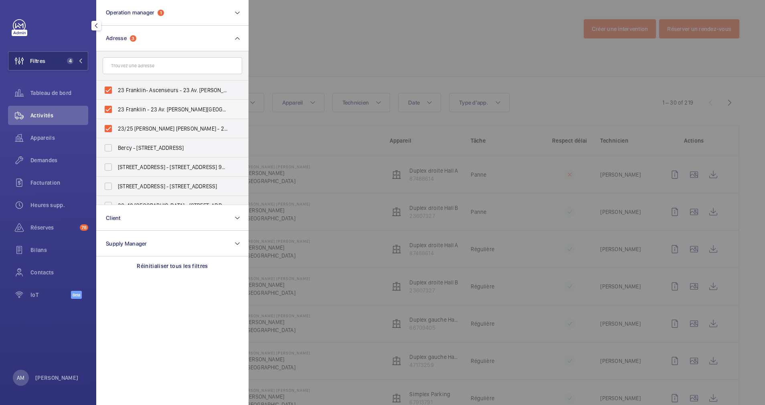
drag, startPoint x: 114, startPoint y: 86, endPoint x: 104, endPoint y: 113, distance: 28.8
click at [114, 87] on label "23 Franklin- Ascenseurs - 23 Av. Franklin Delano Roosevelt, PARIS 75008" at bounding box center [167, 90] width 140 height 19
click at [114, 87] on input "23 Franklin- Ascenseurs - 23 Av. Franklin Delano Roosevelt, PARIS 75008" at bounding box center [108, 90] width 16 height 16
checkbox input "false"
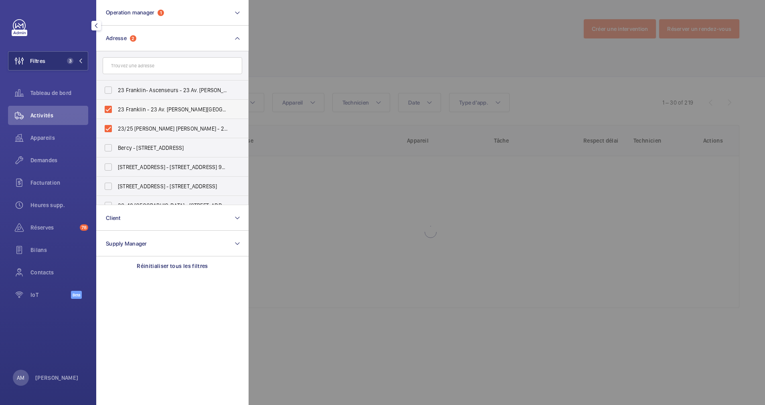
click at [106, 111] on label "23 Franklin - 23 Av. Franklin Delano Roosevelt, PARIS 75008" at bounding box center [167, 109] width 140 height 19
click at [106, 111] on input "23 Franklin - 23 Av. Franklin Delano Roosevelt, PARIS 75008" at bounding box center [108, 109] width 16 height 16
checkbox input "false"
click at [106, 126] on label "23/25 FRANKLIN D. ROOSEVELT - 23 Av. Franklin Delano Roosevelt, PARIS 75008" at bounding box center [167, 128] width 140 height 19
click at [106, 126] on input "23/25 FRANKLIN D. ROOSEVELT - 23 Av. Franklin Delano Roosevelt, PARIS 75008" at bounding box center [108, 129] width 16 height 16
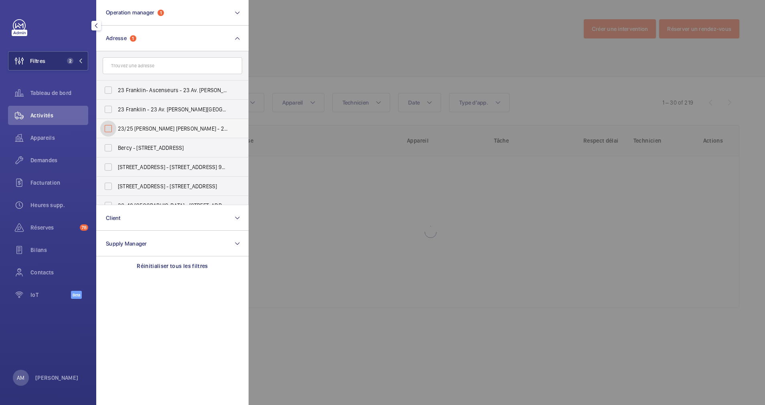
checkbox input "false"
click at [136, 71] on input "text" at bounding box center [173, 65] width 140 height 17
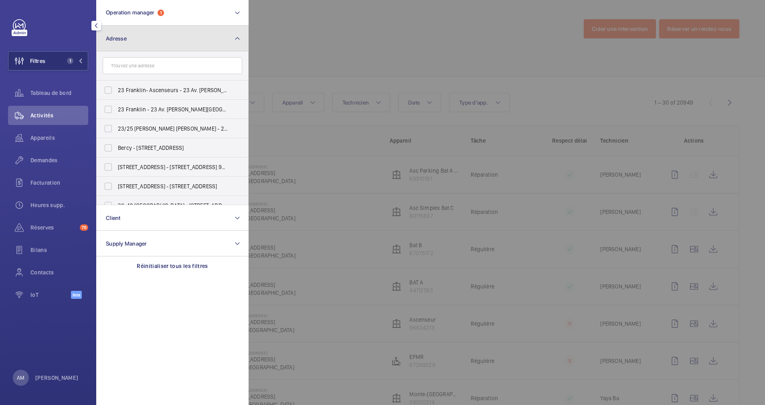
click at [214, 42] on button "Adresse" at bounding box center [172, 39] width 152 height 26
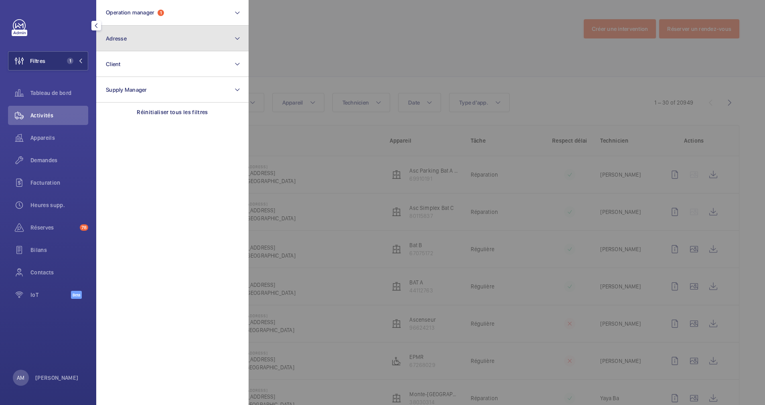
click at [163, 41] on button "Adresse" at bounding box center [172, 39] width 152 height 26
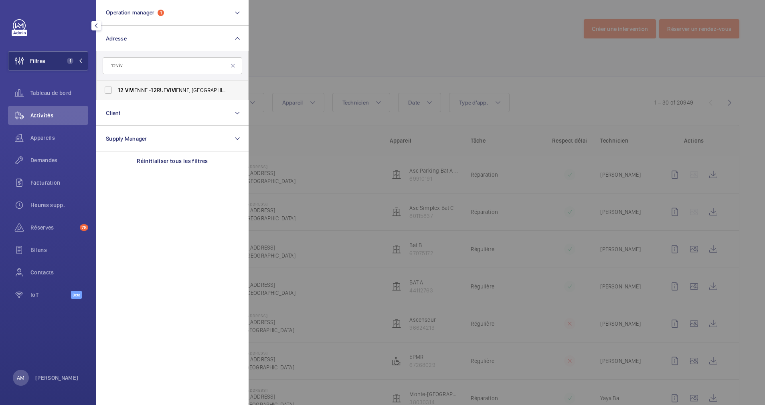
type input "12 viv"
click at [128, 89] on span "VIV" at bounding box center [129, 90] width 8 height 6
click at [116, 89] on input "12 VIV IENNE - 12 RUE VIV IENNE, PARIS 75002" at bounding box center [108, 90] width 16 height 16
checkbox input "true"
click at [318, 49] on div at bounding box center [631, 202] width 765 height 405
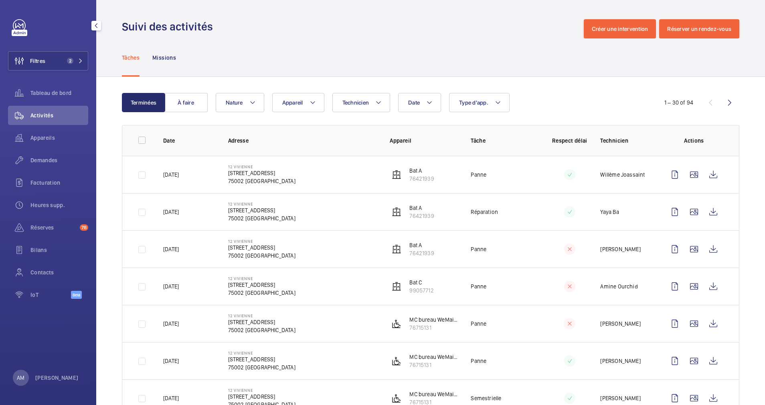
click at [685, 173] on wm-front-icon-button at bounding box center [694, 174] width 19 height 19
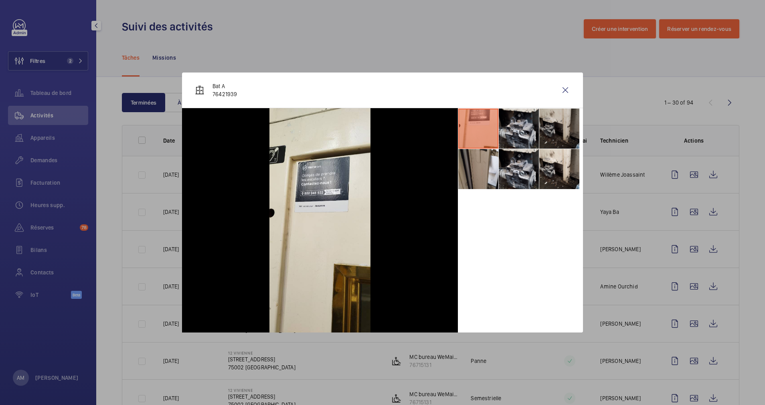
click at [543, 134] on li at bounding box center [559, 129] width 40 height 40
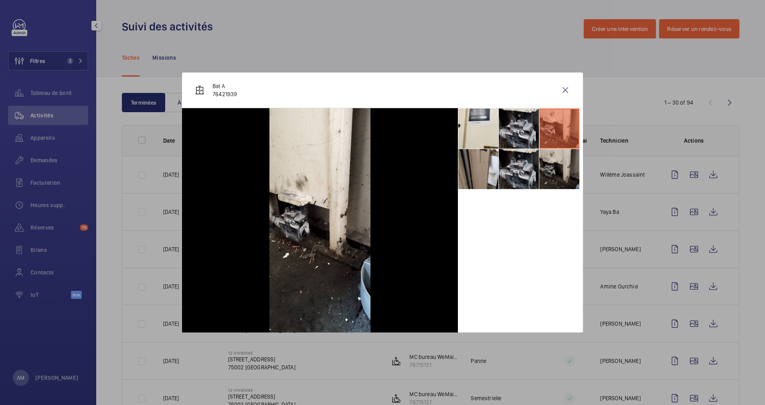
click at [547, 166] on li at bounding box center [559, 169] width 40 height 40
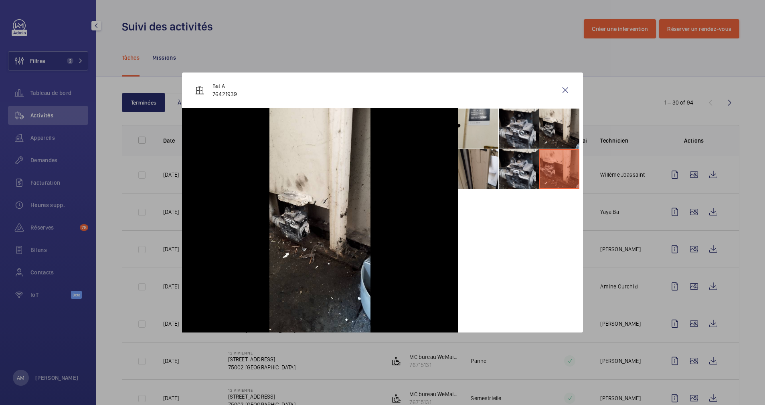
click at [484, 133] on li at bounding box center [478, 129] width 40 height 40
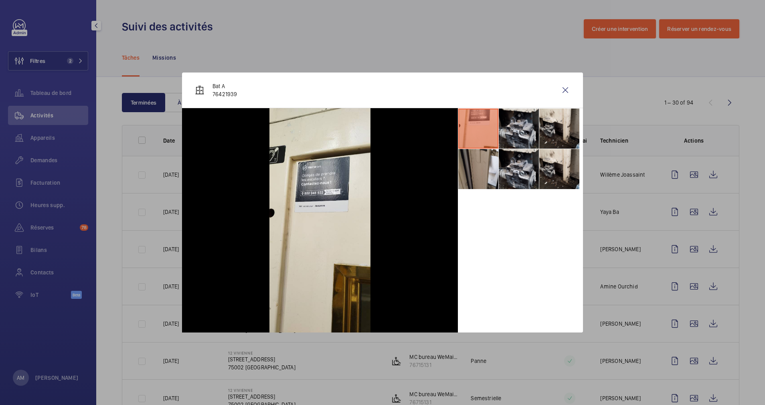
click at [684, 210] on div at bounding box center [382, 202] width 765 height 405
click at [685, 210] on wm-front-icon-button at bounding box center [694, 212] width 19 height 19
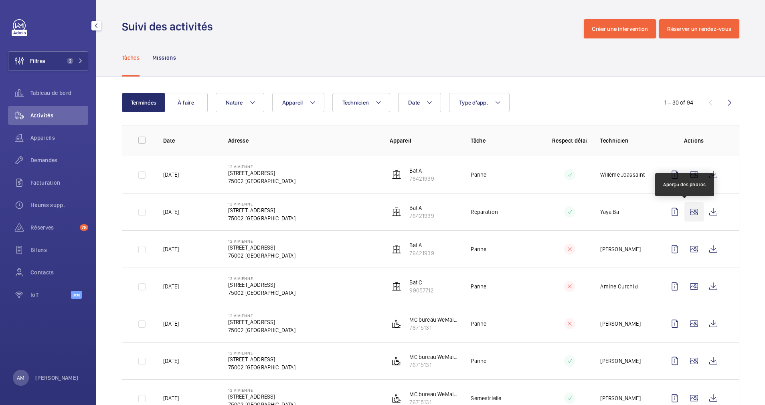
click at [685, 209] on wm-front-icon-button at bounding box center [694, 212] width 19 height 19
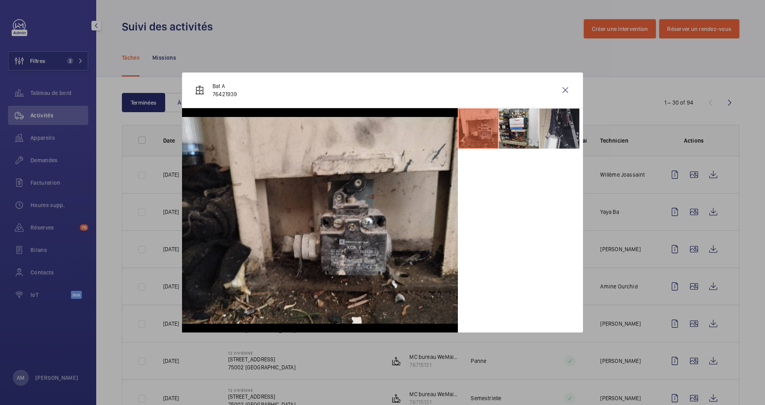
click at [565, 130] on li at bounding box center [559, 129] width 40 height 40
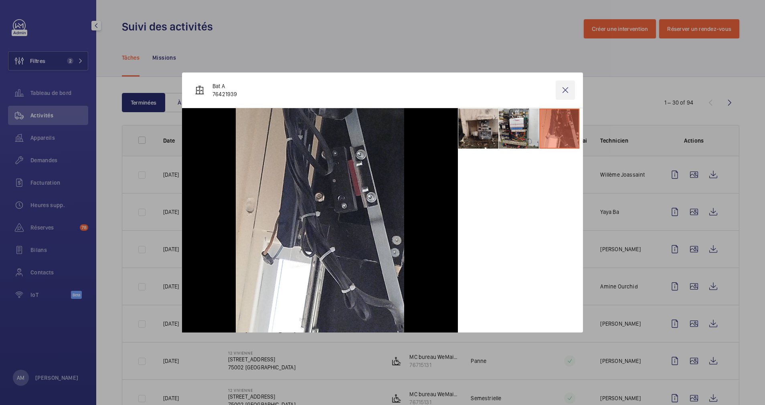
click at [567, 87] on wm-front-icon-button at bounding box center [565, 90] width 19 height 19
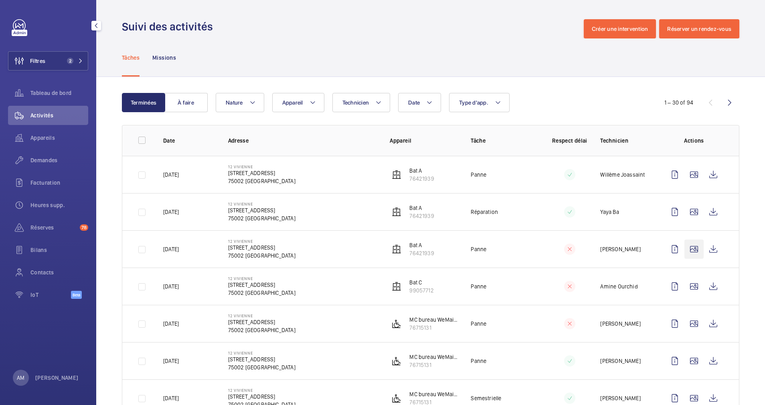
click at [685, 249] on wm-front-icon-button at bounding box center [694, 249] width 19 height 19
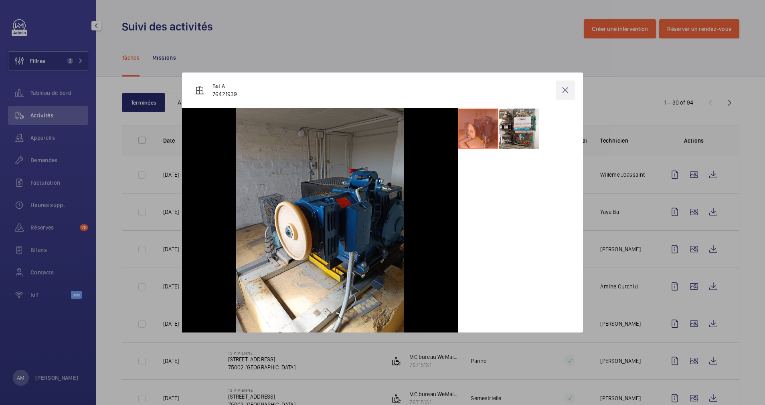
click at [564, 88] on wm-front-icon-button at bounding box center [565, 90] width 19 height 19
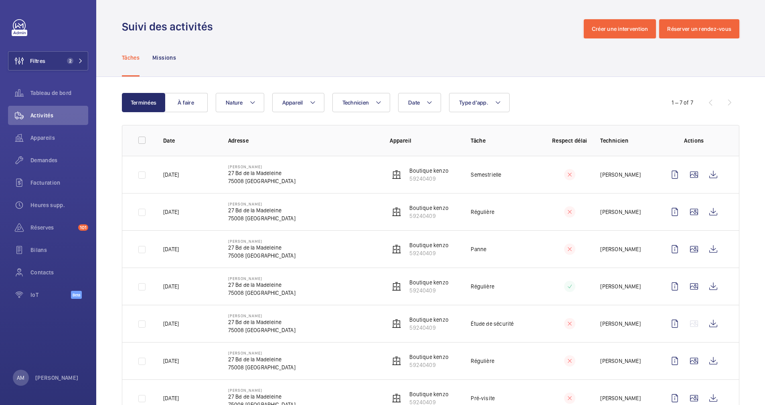
scroll to position [31, 0]
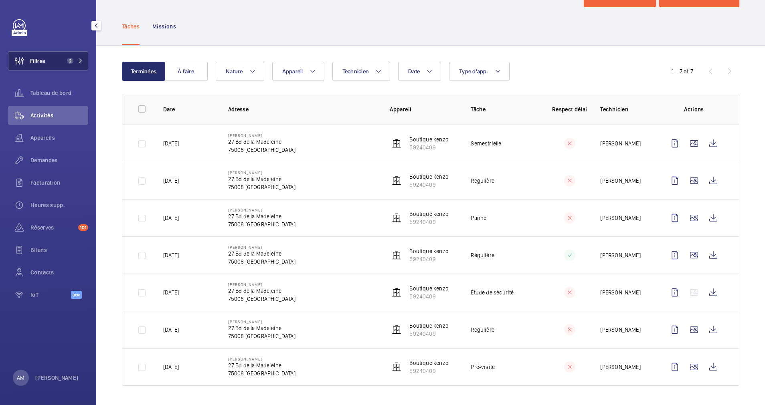
click at [68, 59] on span "2" at bounding box center [70, 61] width 6 height 6
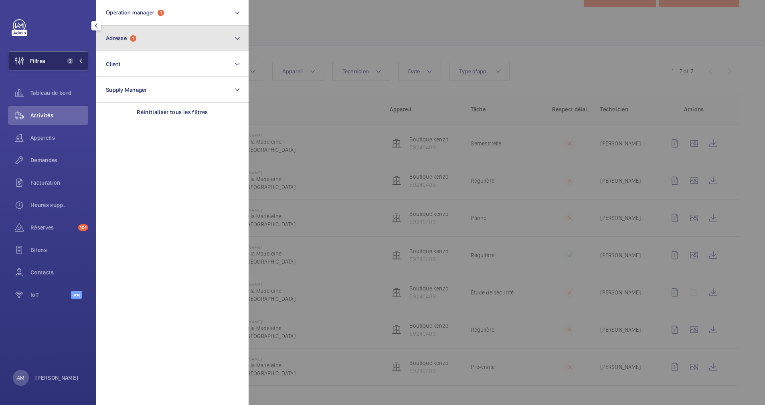
click at [147, 32] on button "Adresse 1" at bounding box center [172, 39] width 152 height 26
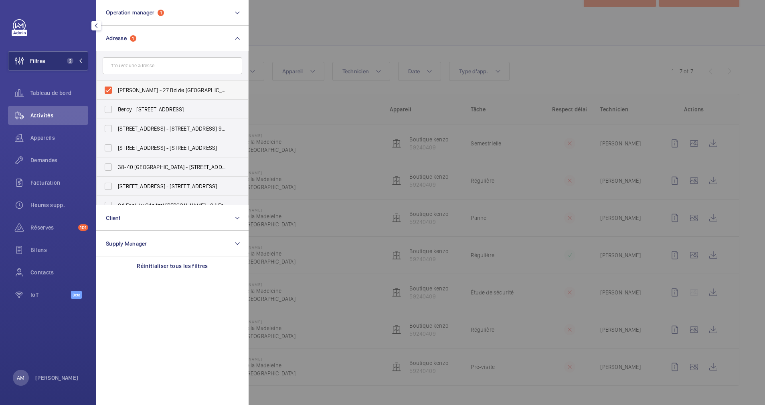
click at [108, 90] on label "Kenzo Madeleine - 27 Bd de la Madeleine, PARIS 75008" at bounding box center [167, 90] width 140 height 19
click at [108, 90] on input "Kenzo Madeleine - 27 Bd de la Madeleine, PARIS 75008" at bounding box center [108, 90] width 16 height 16
checkbox input "false"
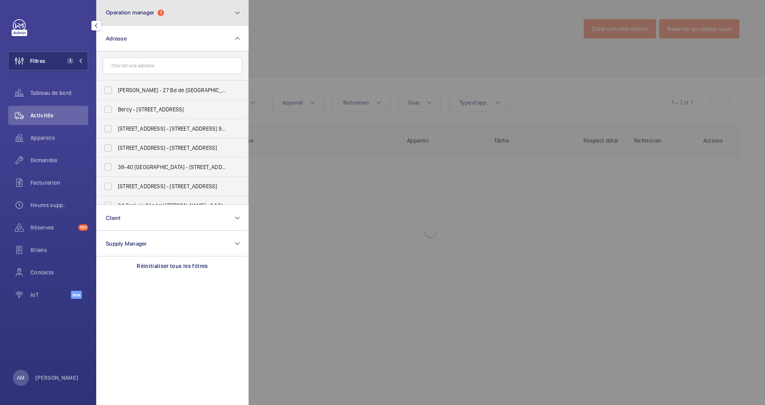
click at [203, 10] on button "Operation manager 1" at bounding box center [172, 13] width 152 height 26
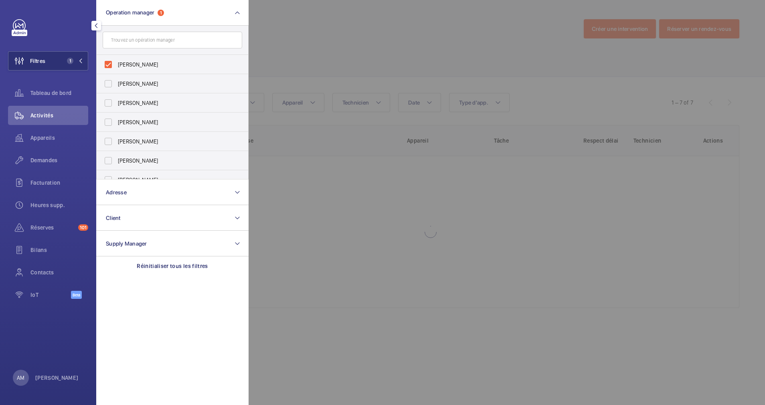
click at [334, 32] on div at bounding box center [631, 202] width 765 height 405
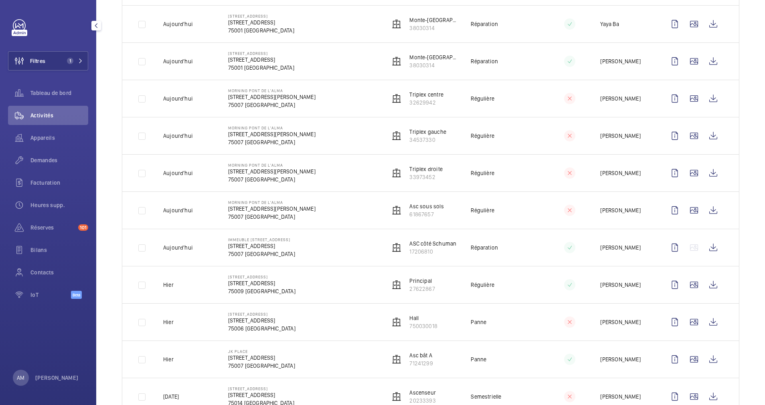
scroll to position [421, 0]
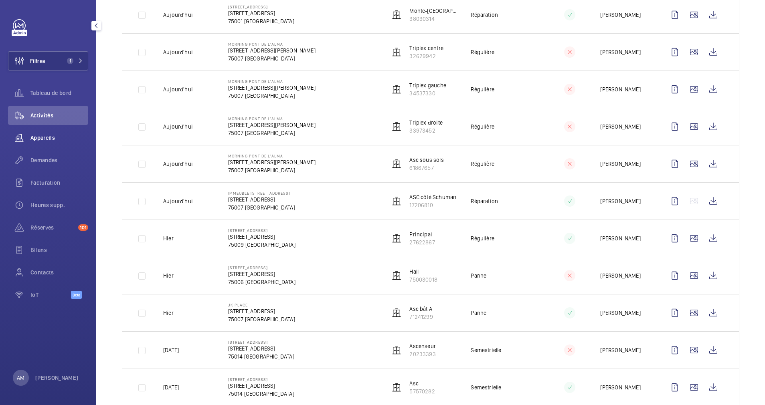
click at [54, 128] on div "Appareils" at bounding box center [48, 137] width 80 height 19
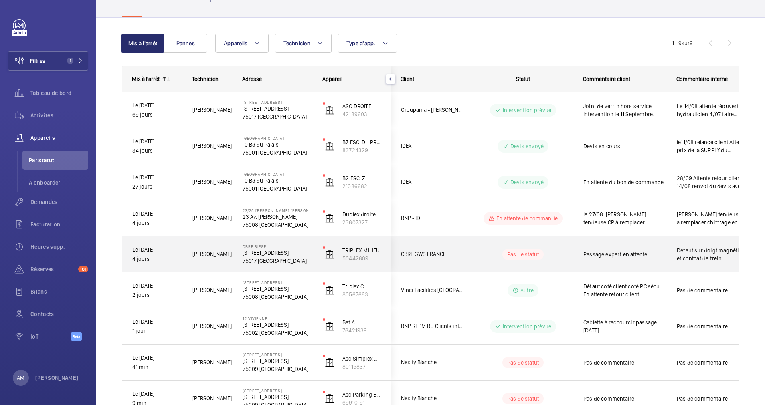
scroll to position [115, 0]
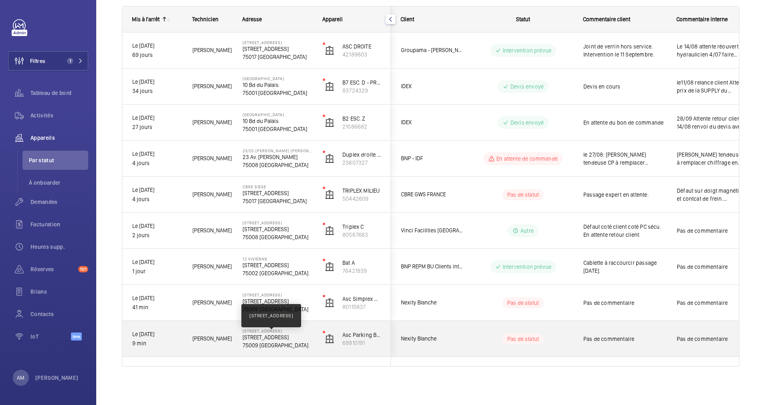
click at [280, 340] on p "[STREET_ADDRESS]" at bounding box center [278, 338] width 70 height 8
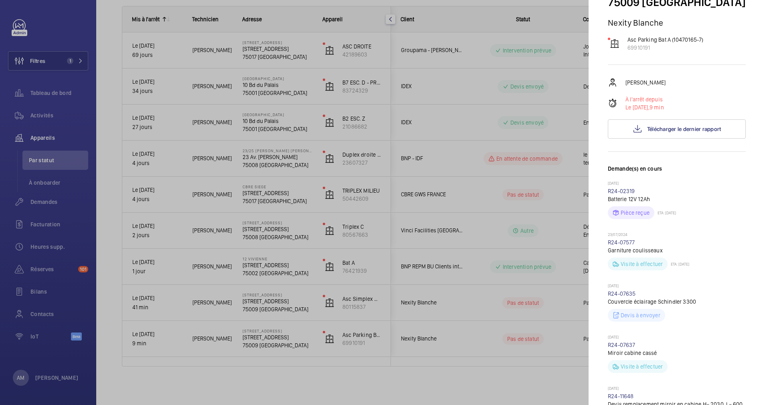
scroll to position [361, 0]
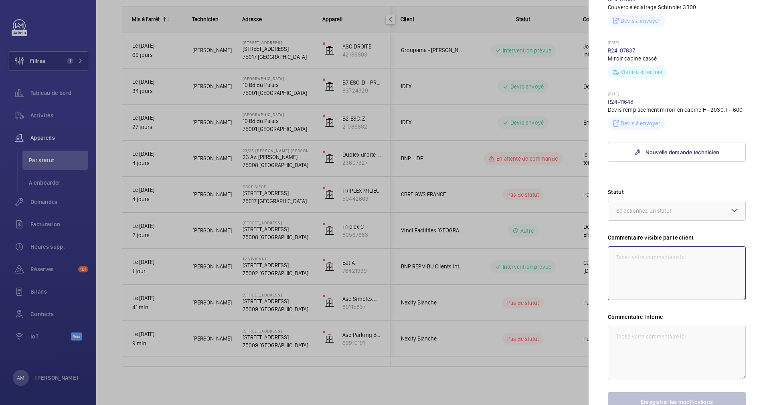
click at [684, 280] on textarea at bounding box center [677, 274] width 138 height 54
drag, startPoint x: 674, startPoint y: 268, endPoint x: 668, endPoint y: 269, distance: 6.6
click at [668, 269] on div "Commentaire visible par le client Travaux de modernisation" at bounding box center [677, 267] width 138 height 67
drag, startPoint x: 687, startPoint y: 275, endPoint x: 618, endPoint y: 275, distance: 68.6
click at [618, 275] on textarea "Travaux de modernisation" at bounding box center [677, 274] width 138 height 54
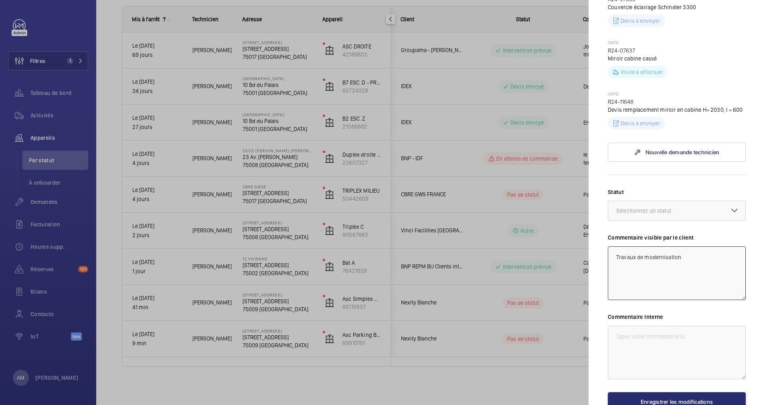
type textarea "T"
drag, startPoint x: 655, startPoint y: 283, endPoint x: 644, endPoint y: 299, distance: 19.1
click at [643, 300] on textarea at bounding box center [677, 274] width 138 height 54
click at [644, 279] on textarea at bounding box center [677, 274] width 138 height 54
paste textarea "ravaux de modernisation"
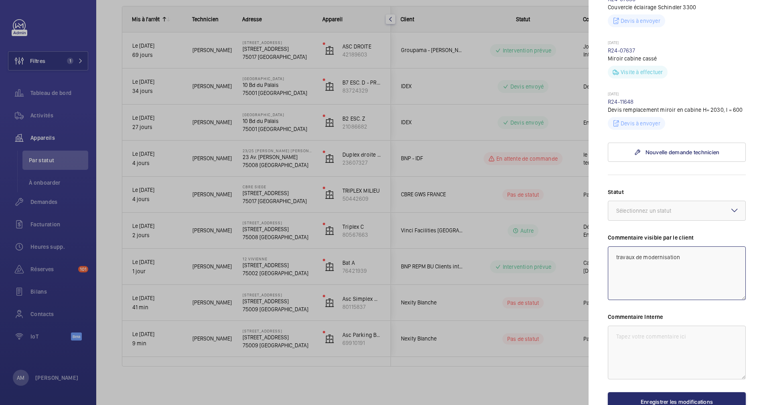
type textarea "travaux de modernisation"
click at [640, 355] on textarea at bounding box center [677, 353] width 138 height 54
paste textarea "ravaux de modernisation"
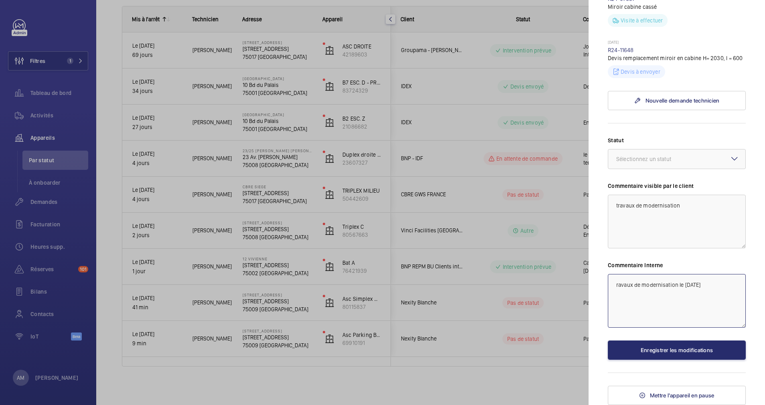
scroll to position [436, 0]
type textarea "ravaux de modernisation le 01/09/25"
click at [661, 349] on button "Enregistrer les modifications" at bounding box center [677, 350] width 138 height 19
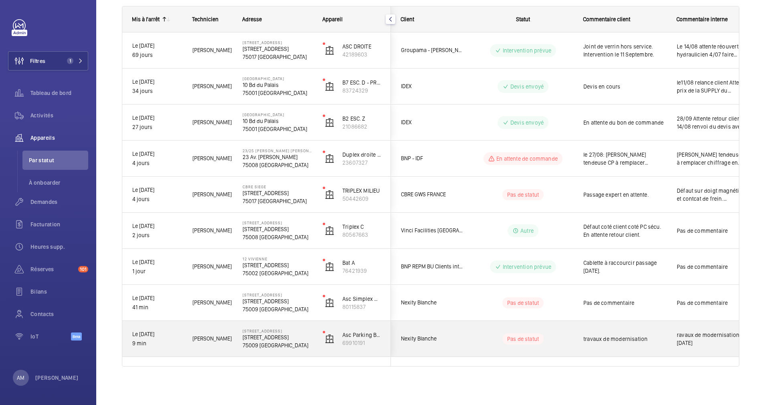
click at [654, 348] on div "travaux de modernisation" at bounding box center [624, 339] width 83 height 18
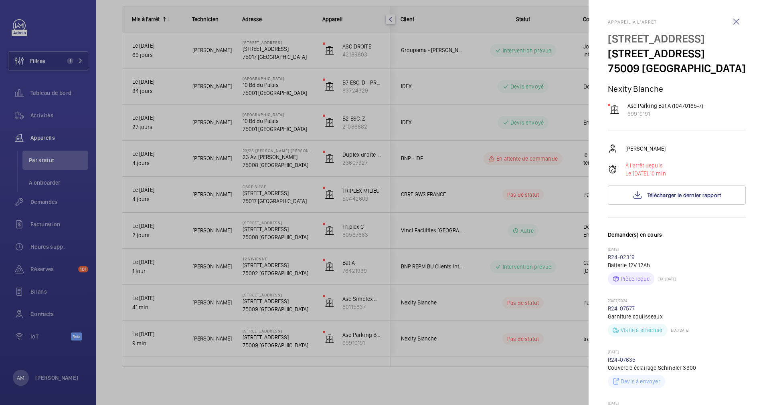
click at [508, 308] on div at bounding box center [382, 202] width 765 height 405
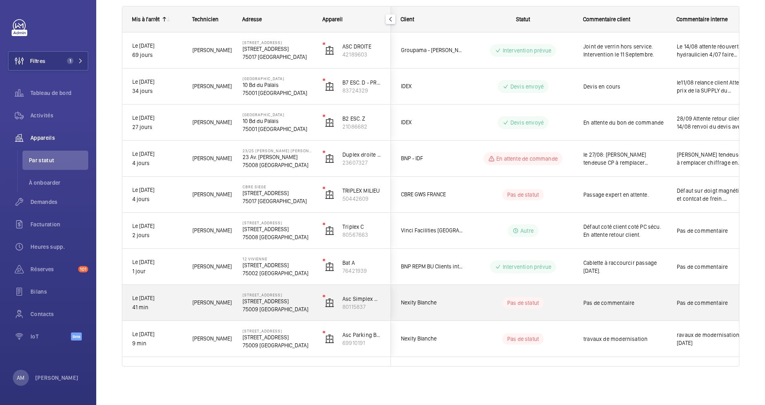
click at [508, 308] on div "Pas de statut" at bounding box center [522, 303] width 41 height 11
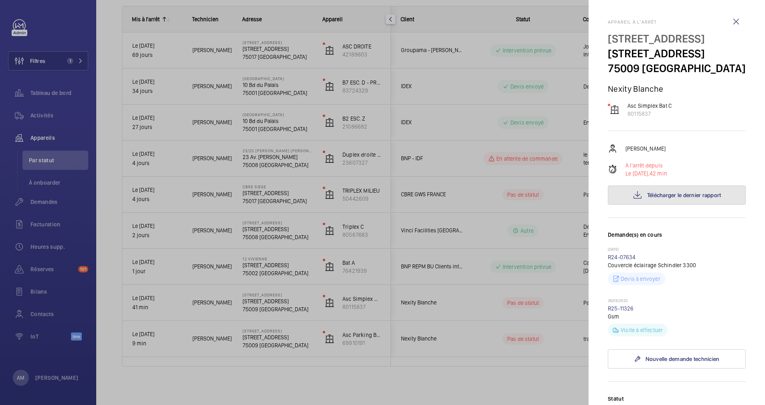
click at [671, 202] on button "Télécharger le dernier rapport" at bounding box center [677, 195] width 138 height 19
click at [540, 306] on div at bounding box center [382, 202] width 765 height 405
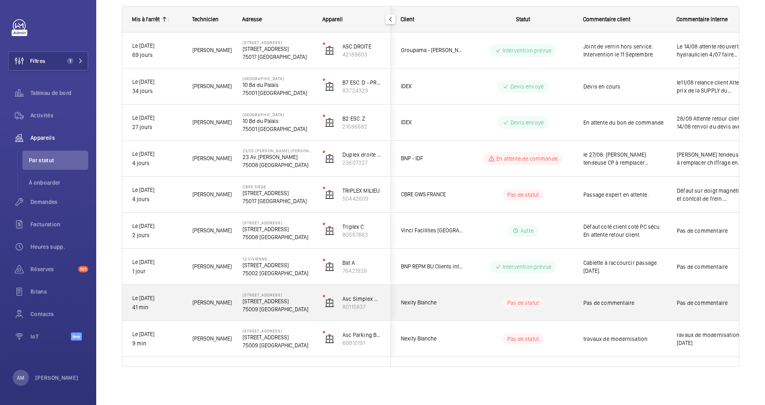
click at [586, 305] on span "Pas de commentaire" at bounding box center [624, 303] width 83 height 8
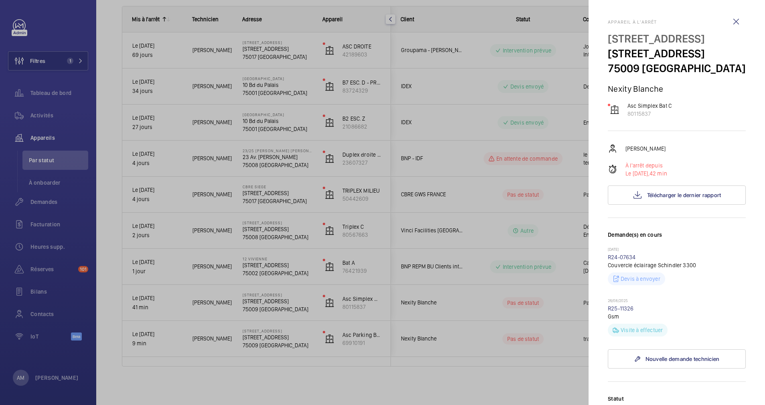
drag, startPoint x: 586, startPoint y: 305, endPoint x: 553, endPoint y: 310, distance: 33.3
click at [553, 310] on div at bounding box center [382, 202] width 765 height 405
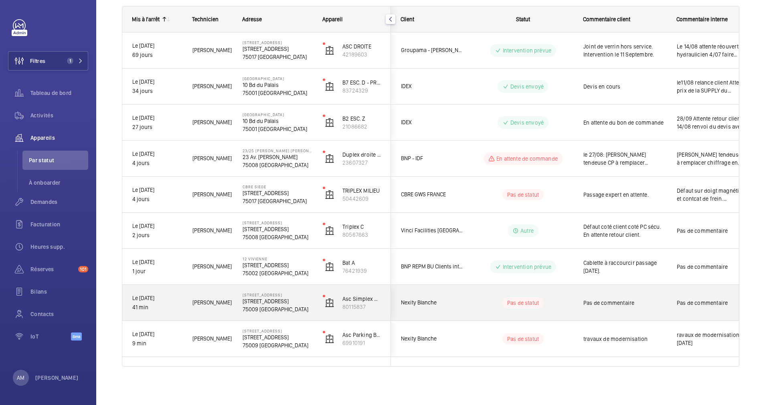
drag, startPoint x: 553, startPoint y: 310, endPoint x: 463, endPoint y: 308, distance: 89.9
click at [463, 308] on div "Pas de statut" at bounding box center [518, 303] width 110 height 36
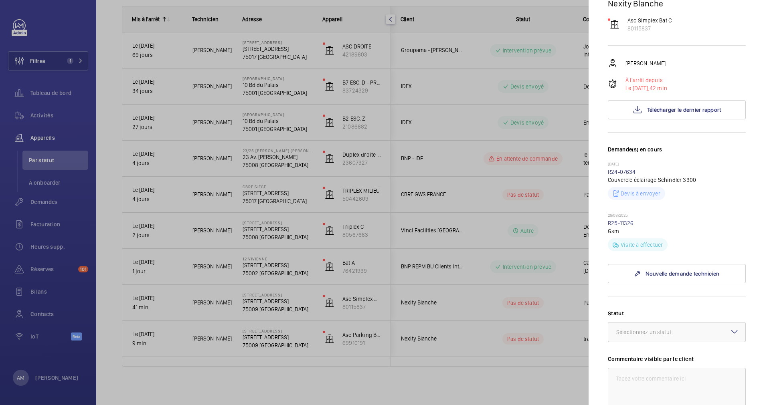
scroll to position [180, 0]
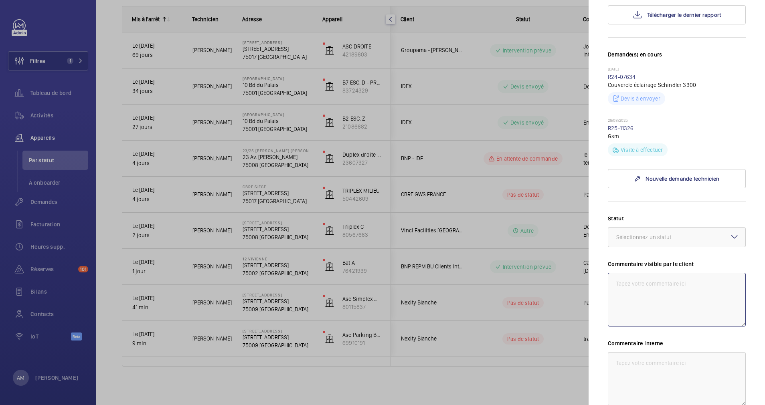
click at [644, 301] on textarea at bounding box center [677, 300] width 138 height 54
paste textarea "ravaux de modernisation"
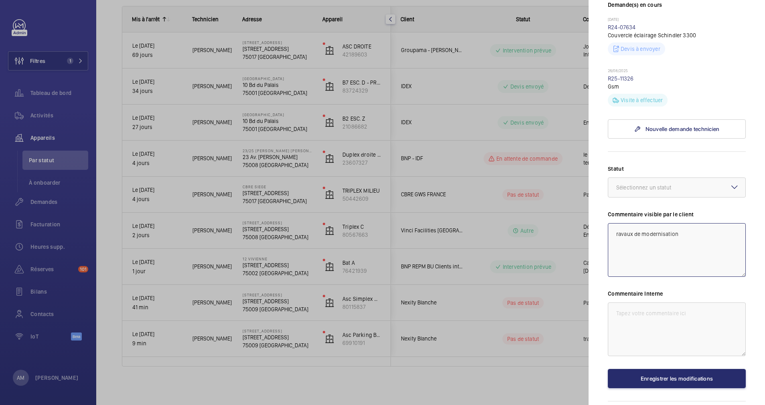
scroll to position [274, 0]
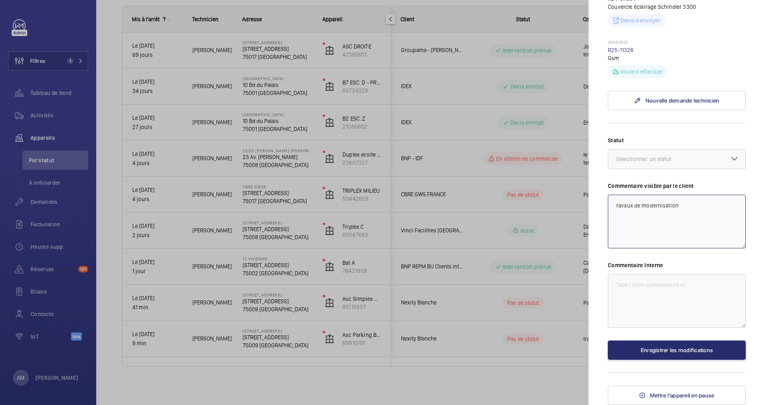
click at [616, 205] on textarea "ravaux de modernisation" at bounding box center [677, 222] width 138 height 54
type textarea "travaux de modernisation"
click at [671, 350] on button "Enregistrer les modifications" at bounding box center [677, 350] width 138 height 19
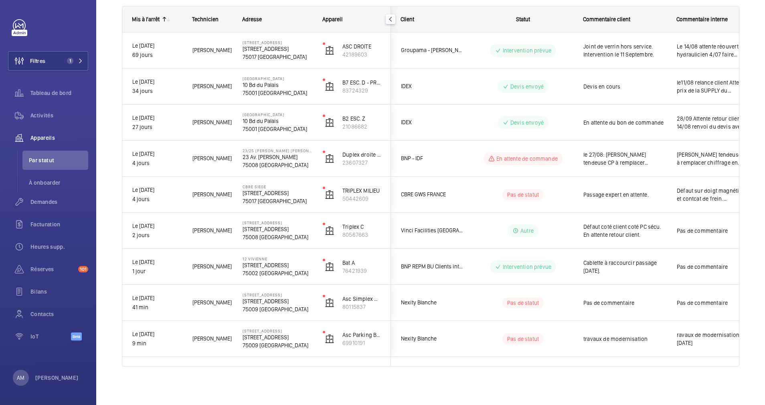
scroll to position [0, 0]
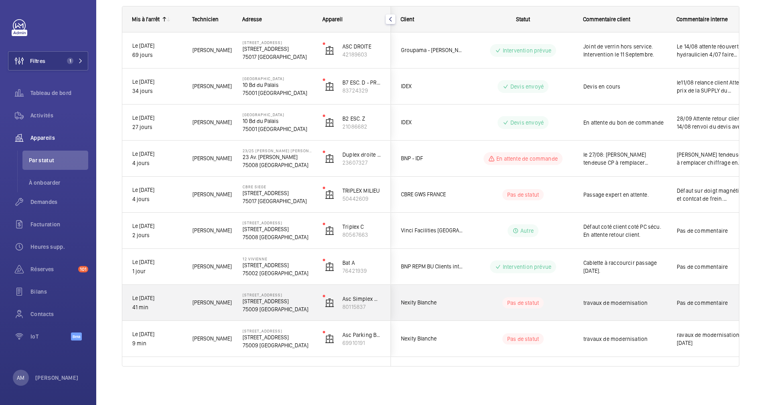
click at [619, 303] on span "travaux de modernisation" at bounding box center [624, 303] width 83 height 8
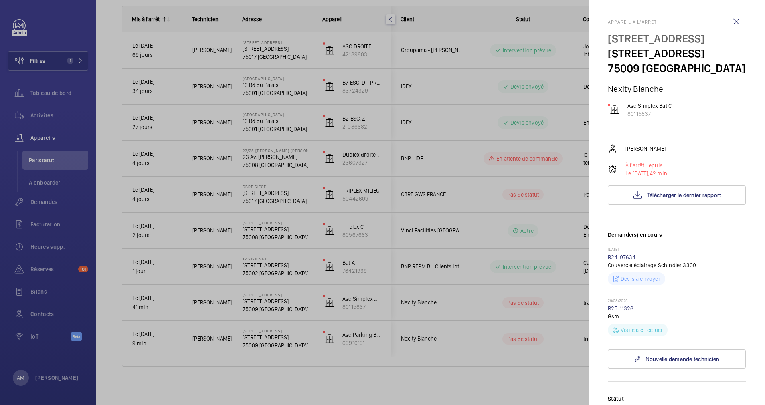
scroll to position [60, 0]
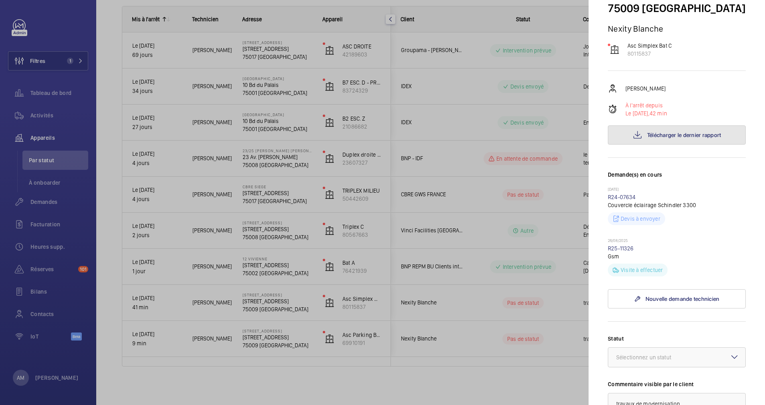
click at [663, 145] on button "Télécharger le dernier rapport" at bounding box center [677, 135] width 138 height 19
click at [500, 303] on div at bounding box center [382, 202] width 765 height 405
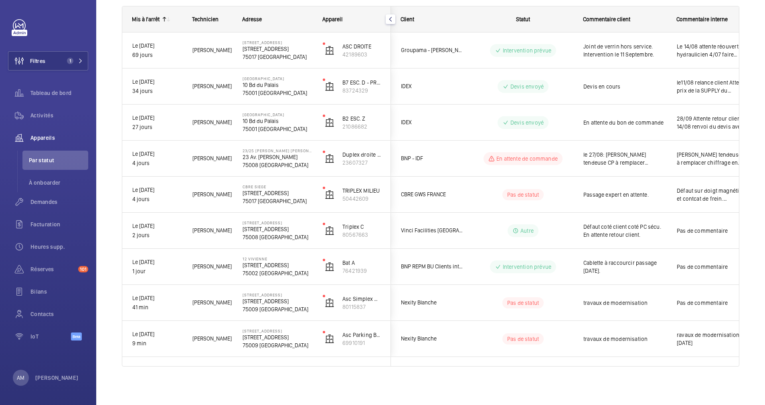
scroll to position [0, 0]
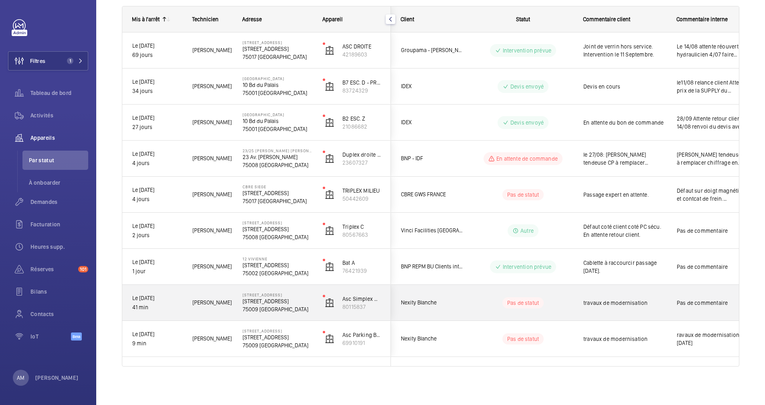
click at [482, 305] on wm-front-pills-cell "Pas de statut" at bounding box center [523, 303] width 100 height 11
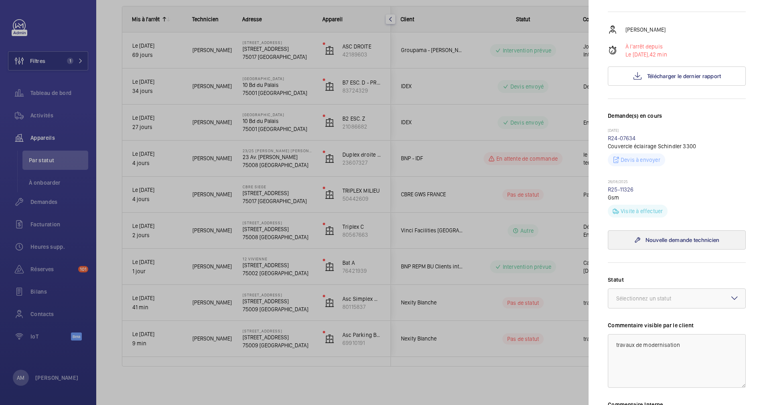
scroll to position [274, 0]
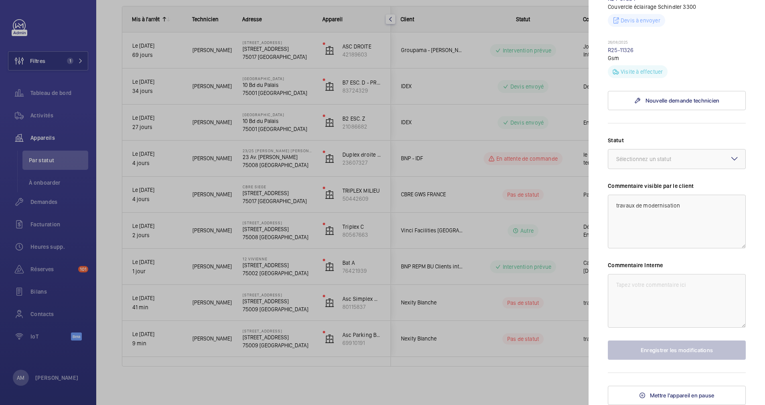
drag, startPoint x: 586, startPoint y: 364, endPoint x: 620, endPoint y: 306, distance: 67.6
click at [586, 364] on div at bounding box center [382, 202] width 765 height 405
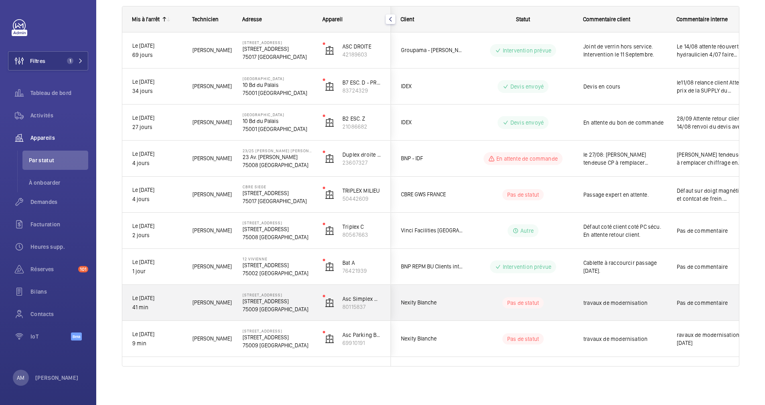
click at [576, 296] on div "travaux de modernisation" at bounding box center [620, 303] width 93 height 34
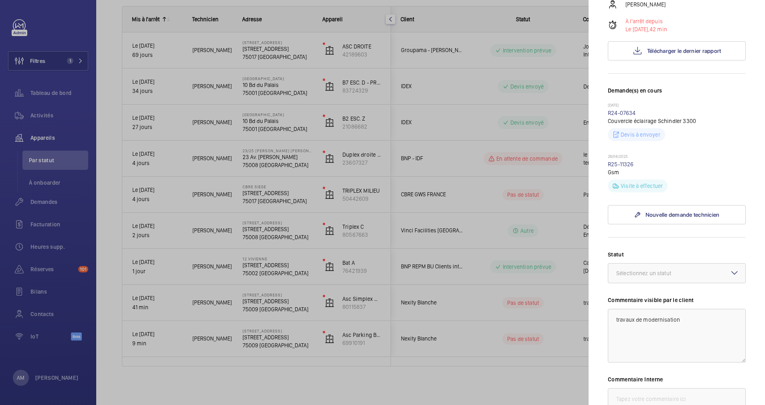
scroll to position [274, 0]
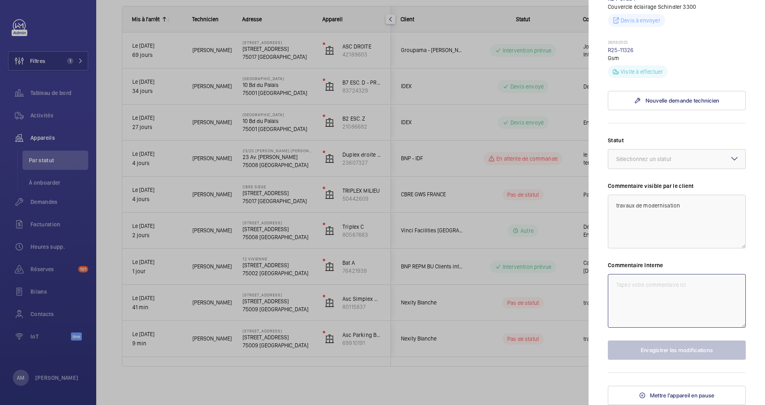
click at [646, 292] on textarea at bounding box center [677, 301] width 138 height 54
paste textarea "ravaux de modernisation"
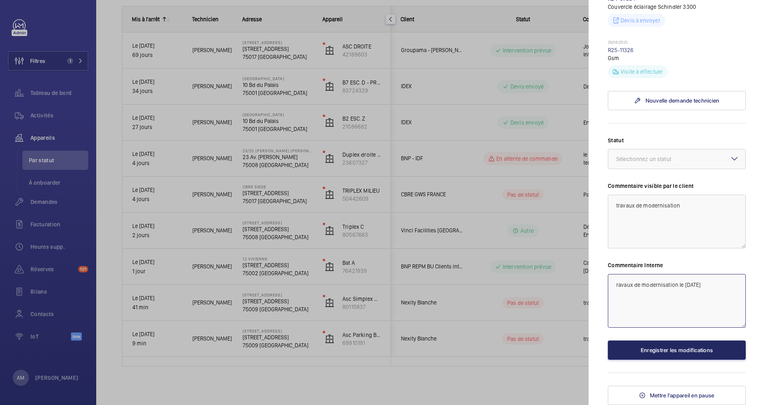
type textarea "ravaux de modernisation le 01/09/25"
click at [656, 342] on button "Enregistrer les modifications" at bounding box center [677, 350] width 138 height 19
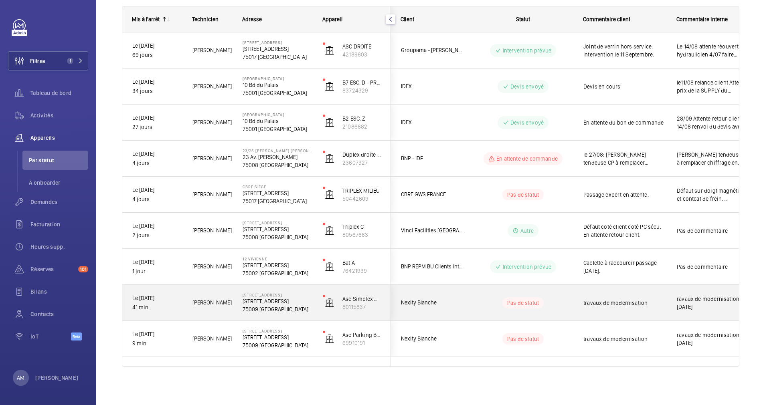
click at [622, 312] on div "travaux de modernisation" at bounding box center [624, 303] width 83 height 18
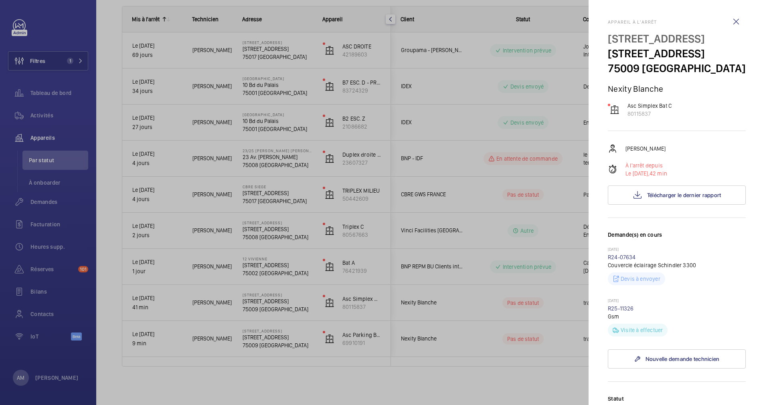
click at [409, 217] on div at bounding box center [382, 202] width 765 height 405
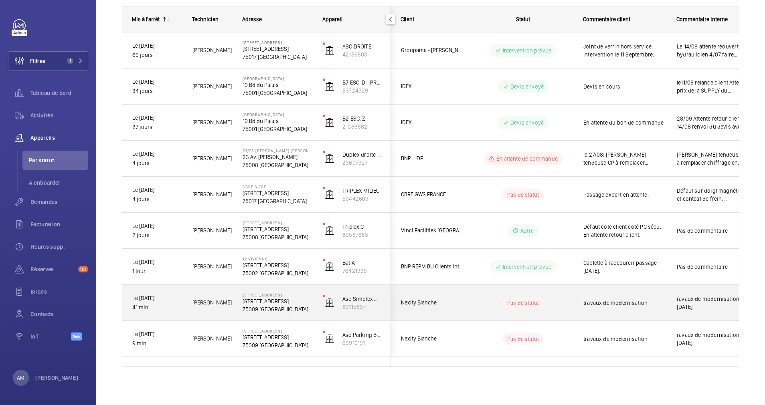
click at [493, 292] on div "Pas de statut" at bounding box center [518, 303] width 109 height 27
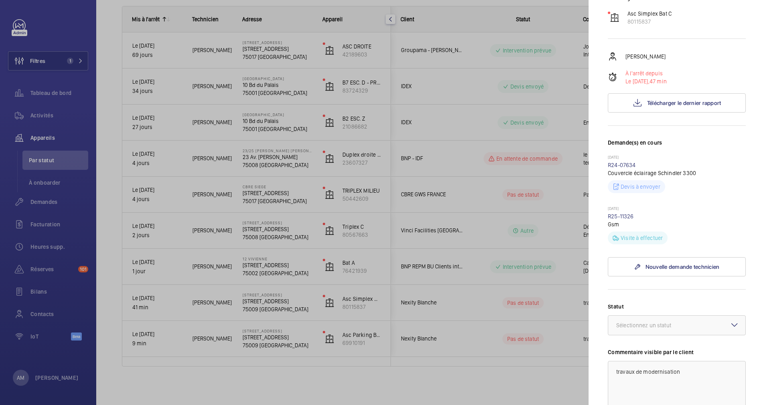
scroll to position [274, 0]
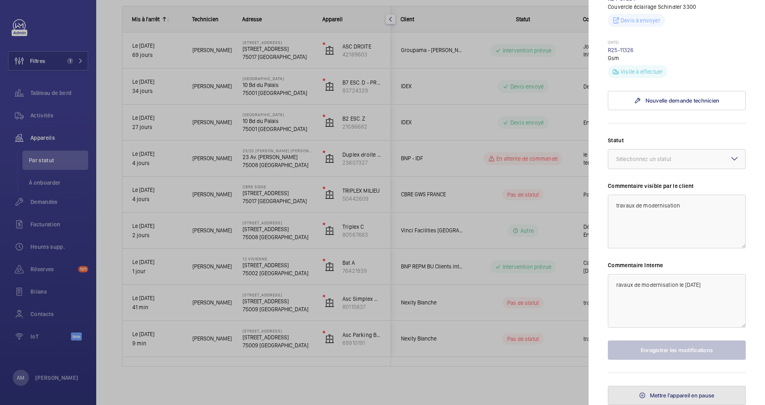
click at [679, 393] on span "Mettre l'appareil en pause" at bounding box center [682, 396] width 65 height 6
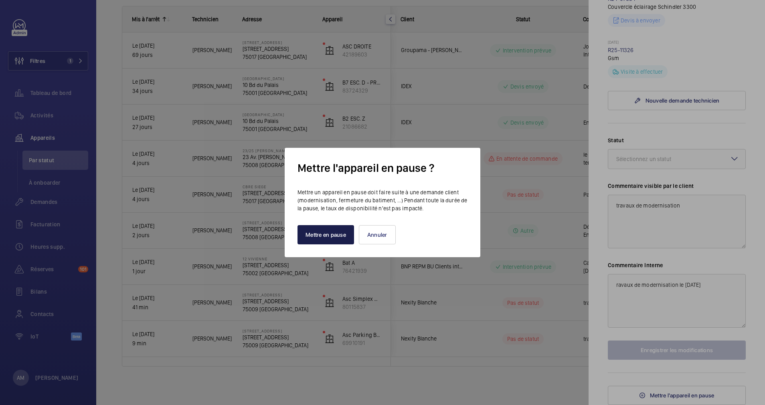
click at [313, 242] on button "Mettre en pause" at bounding box center [326, 234] width 57 height 19
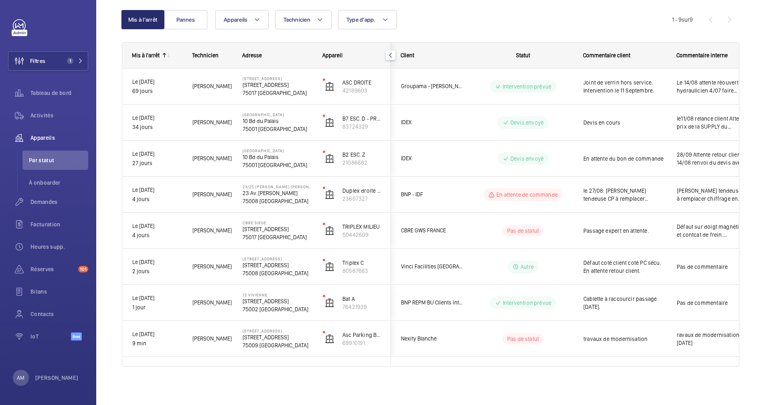
scroll to position [79, 0]
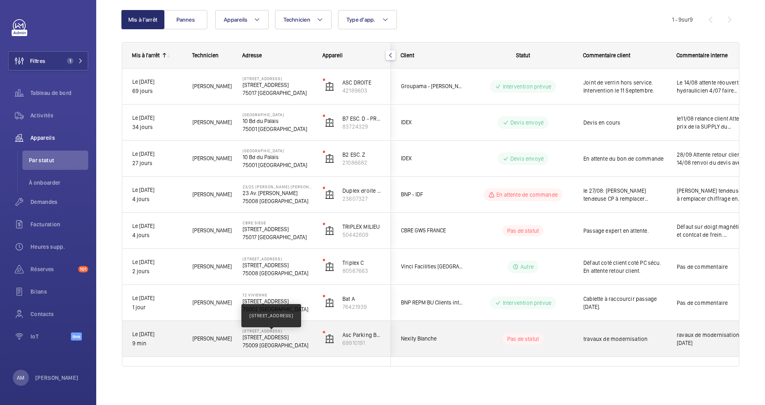
click at [265, 339] on p "[STREET_ADDRESS]" at bounding box center [278, 338] width 70 height 8
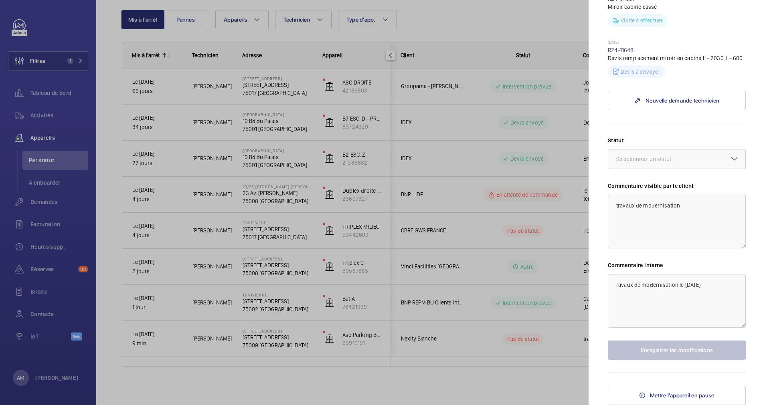
scroll to position [436, 0]
click at [662, 393] on span "Mettre l'appareil en pause" at bounding box center [682, 396] width 65 height 6
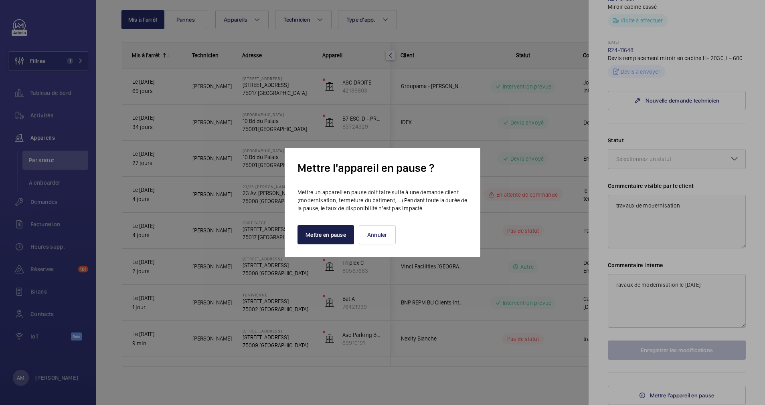
click at [308, 234] on button "Mettre en pause" at bounding box center [326, 234] width 57 height 19
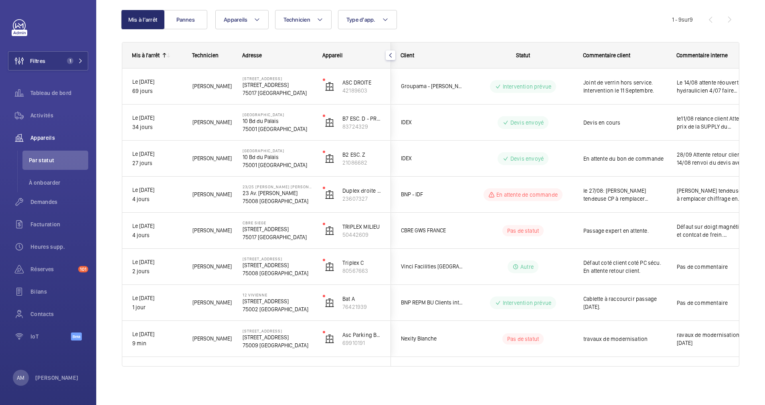
scroll to position [43, 0]
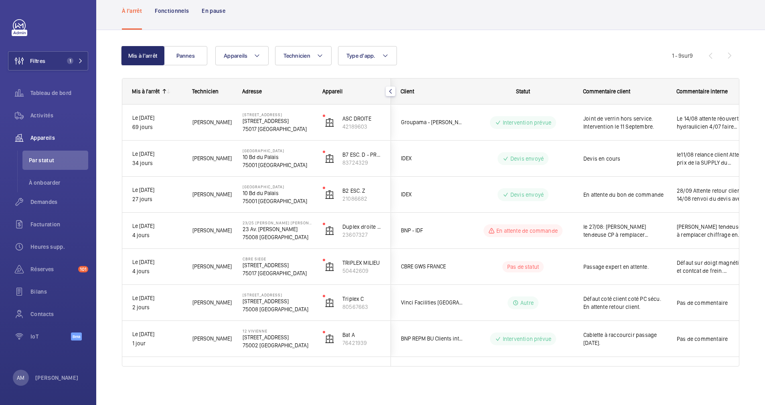
click at [629, 54] on div "Appareils Technicien Type d'app. Plus de filtres Réinitialiser tous les filtres" at bounding box center [443, 55] width 457 height 19
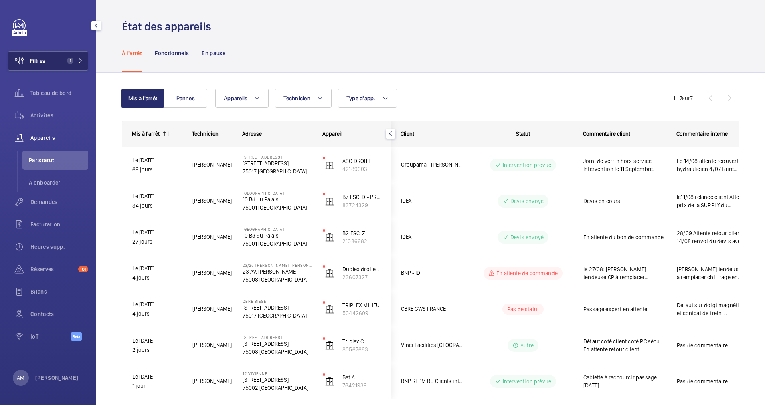
click at [74, 57] on button "Filtres 1" at bounding box center [48, 60] width 80 height 19
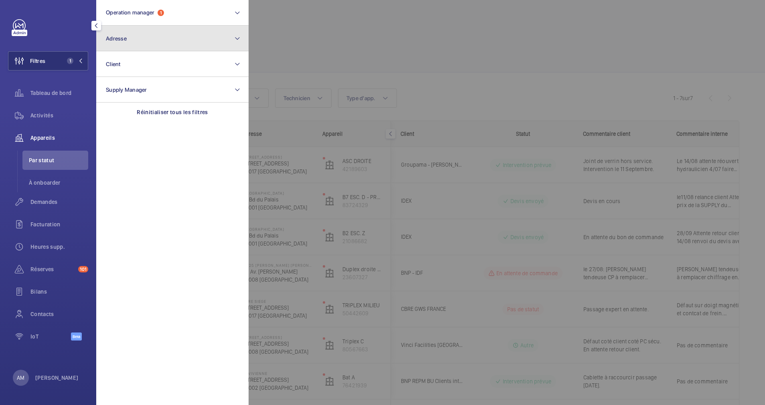
click at [148, 45] on button "Adresse" at bounding box center [172, 39] width 152 height 26
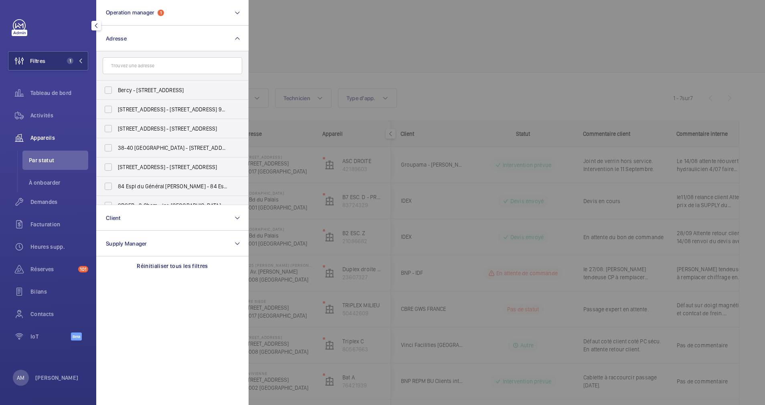
click at [125, 66] on input "text" at bounding box center [173, 65] width 140 height 17
type input "17 pr"
click at [115, 143] on label "17 Rue des Pr êtres Saint-Germain l'Auxerrois - 17 Rue des Pr êtres Saint-Germa…" at bounding box center [167, 147] width 140 height 19
click at [115, 143] on input "17 Rue des Pr êtres Saint-Germain l'Auxerrois - 17 Rue des Pr êtres Saint-Germa…" at bounding box center [108, 148] width 16 height 16
checkbox input "true"
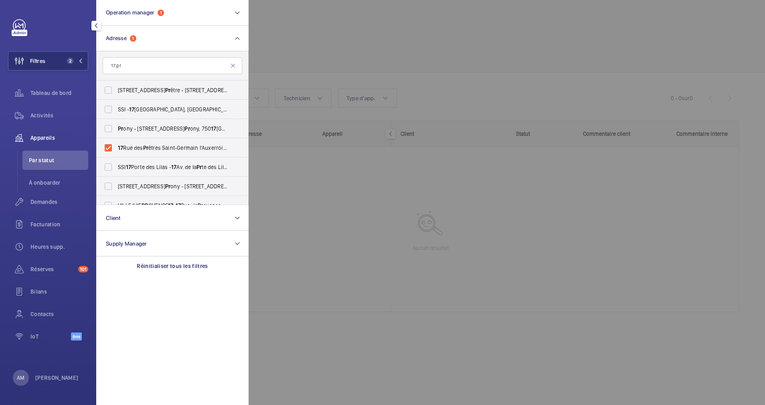
drag, startPoint x: 48, startPoint y: 113, endPoint x: 290, endPoint y: 82, distance: 243.8
click at [51, 113] on span "Activités" at bounding box center [59, 115] width 58 height 8
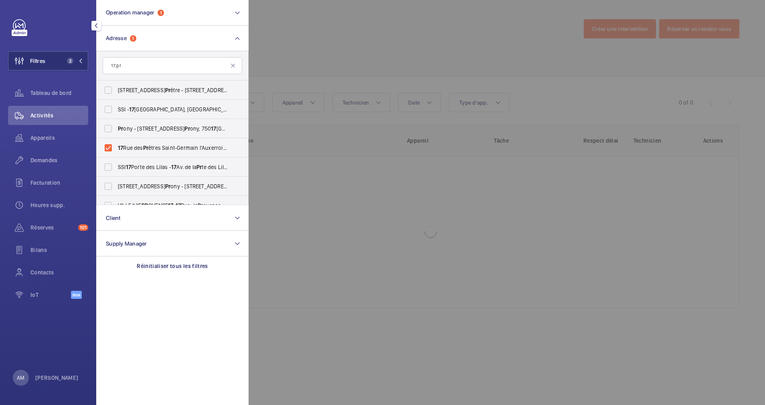
click at [417, 43] on div at bounding box center [631, 202] width 765 height 405
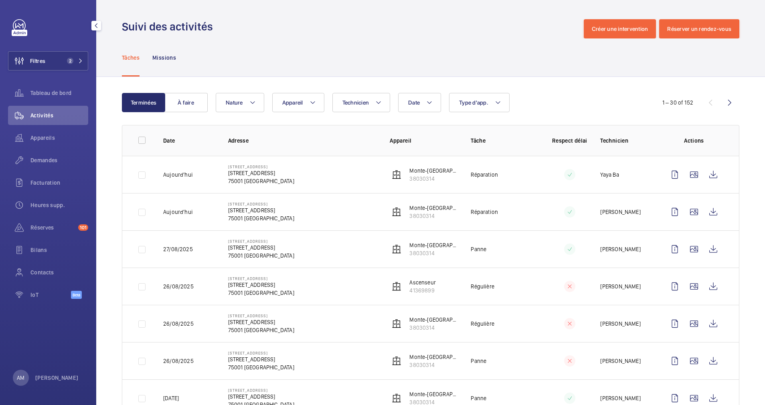
click at [309, 67] on div "Tâches Missions" at bounding box center [431, 57] width 618 height 38
click at [44, 154] on div "Demandes" at bounding box center [48, 160] width 80 height 19
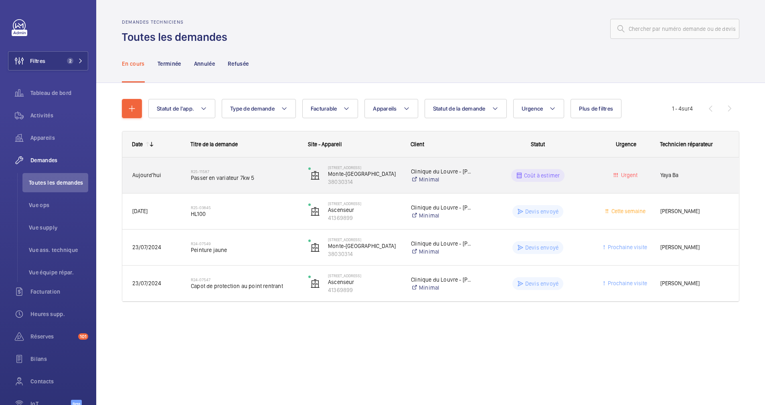
click at [251, 176] on span "Passer en variateur 7kw 5" at bounding box center [244, 178] width 107 height 8
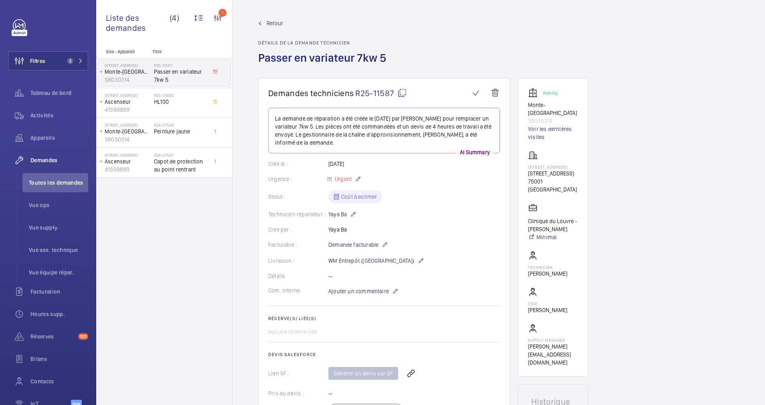
click at [401, 91] on mat-icon at bounding box center [402, 93] width 10 height 10
